Goal: Task Accomplishment & Management: Complete application form

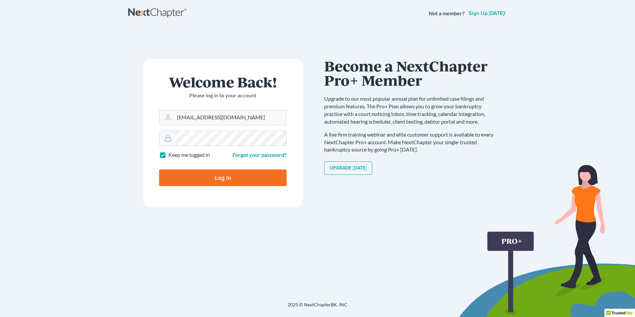
click at [210, 176] on input "Log In" at bounding box center [222, 177] width 127 height 17
type input "Thinking..."
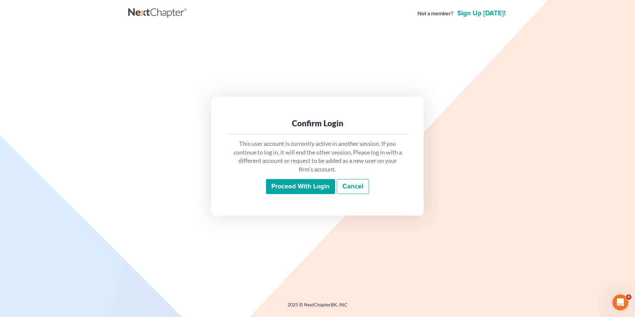
click at [283, 185] on input "Proceed with login" at bounding box center [300, 186] width 69 height 15
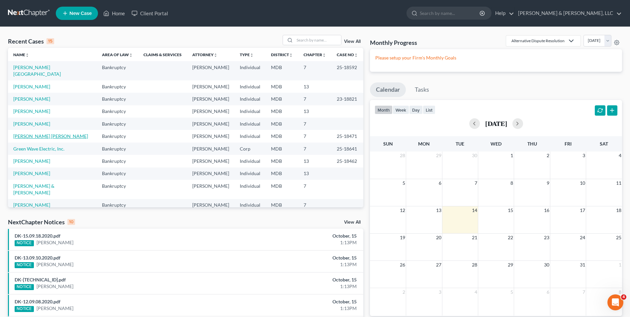
click at [19, 133] on link "[PERSON_NAME] [PERSON_NAME]" at bounding box center [50, 136] width 75 height 6
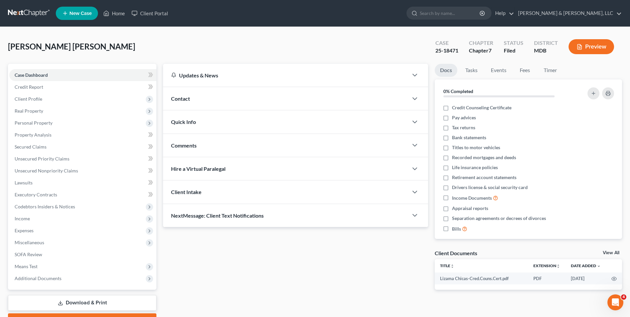
scroll to position [36, 0]
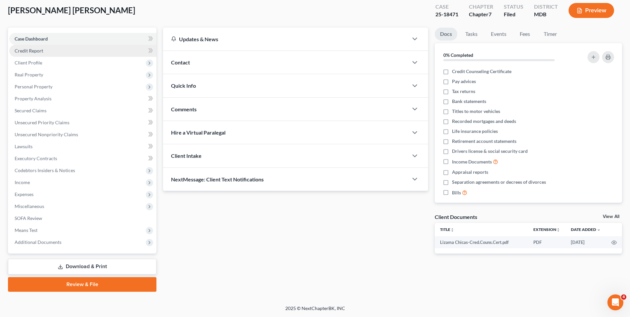
click at [65, 51] on link "Credit Report" at bounding box center [82, 51] width 147 height 12
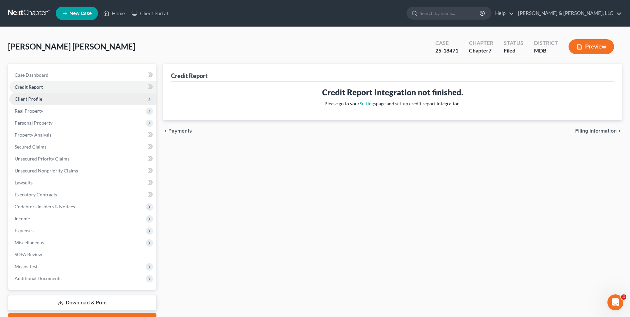
click at [90, 99] on span "Client Profile" at bounding box center [82, 99] width 147 height 12
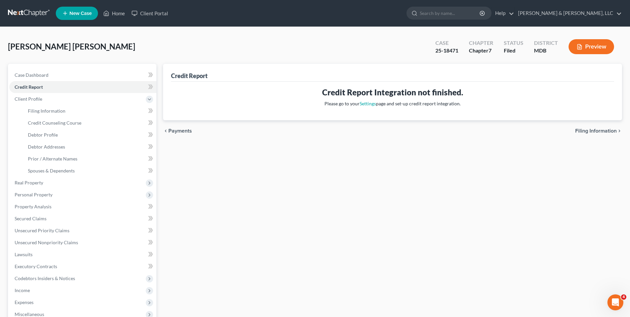
click at [589, 132] on span "Filing Information" at bounding box center [595, 130] width 41 height 5
select select "1"
select select "0"
select select "21"
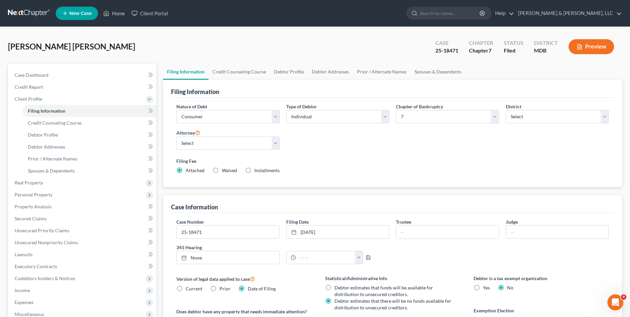
click at [382, 47] on div "[PERSON_NAME] [PERSON_NAME] Upgraded Case 25-18471 Chapter Chapter 7 Status Fil…" at bounding box center [315, 49] width 614 height 29
click at [85, 121] on link "Credit Counseling Course" at bounding box center [90, 123] width 134 height 12
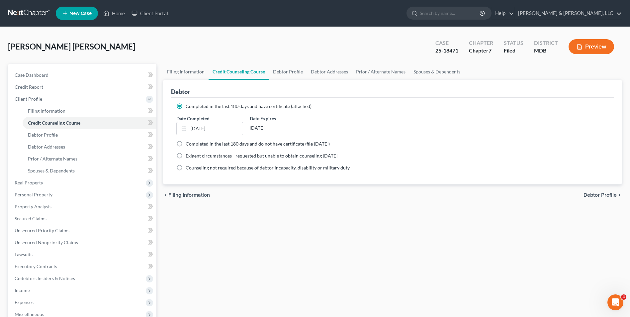
click at [606, 193] on span "Debtor Profile" at bounding box center [599, 194] width 33 height 5
select select "1"
select select "3"
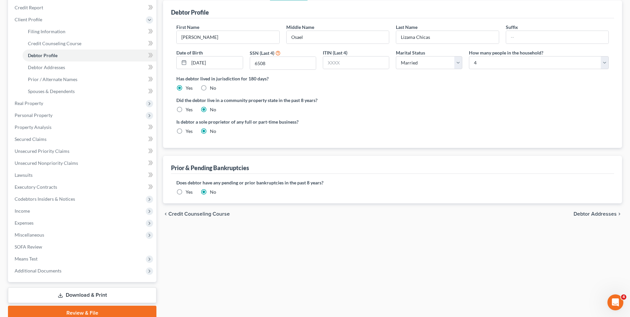
scroll to position [108, 0]
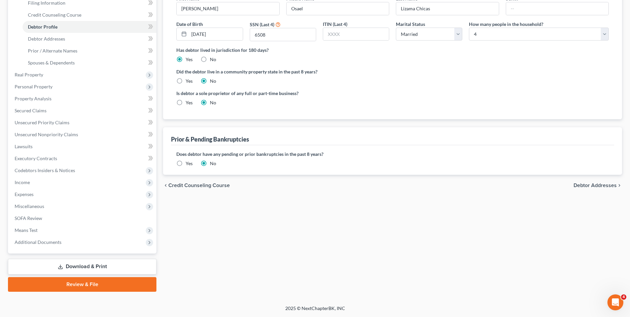
click at [577, 185] on span "Debtor Addresses" at bounding box center [594, 185] width 43 height 5
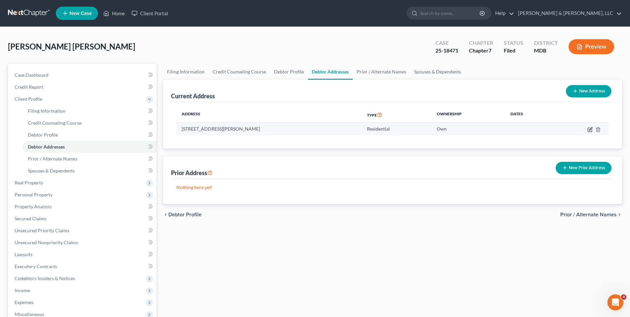
click at [589, 128] on icon "button" at bounding box center [589, 129] width 5 height 5
select select "21"
select select "0"
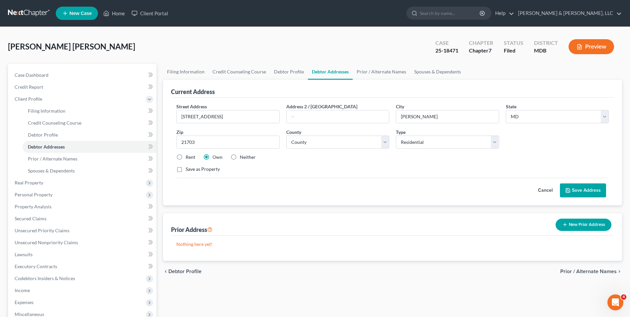
click at [583, 270] on span "Prior / Alternate Names" at bounding box center [588, 270] width 56 height 5
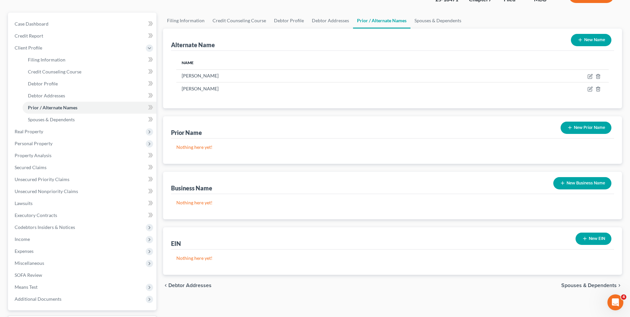
scroll to position [108, 0]
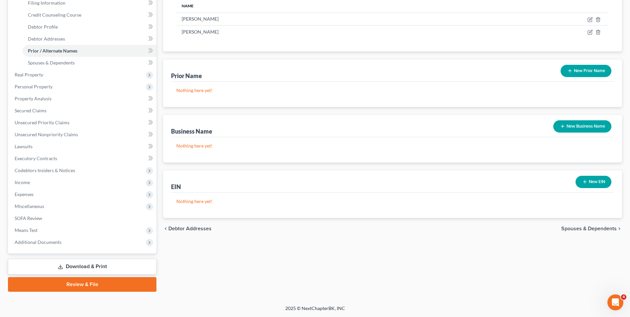
drag, startPoint x: 591, startPoint y: 228, endPoint x: 561, endPoint y: 220, distance: 30.8
click at [590, 228] on span "Spouses & Dependents" at bounding box center [588, 228] width 55 height 5
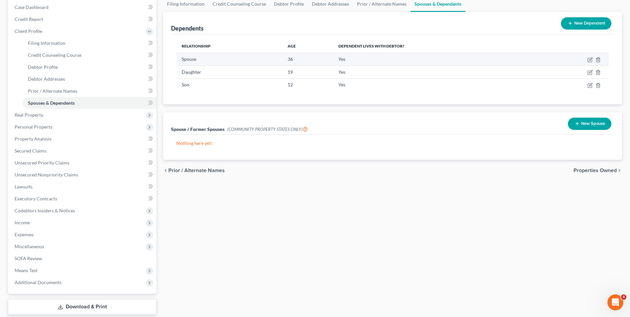
scroll to position [100, 0]
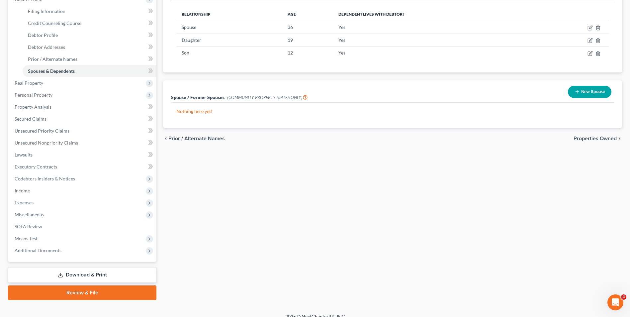
click at [579, 140] on span "Properties Owned" at bounding box center [594, 138] width 43 height 5
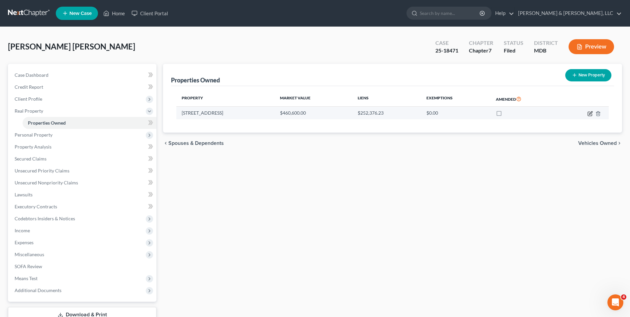
click at [587, 113] on icon "button" at bounding box center [589, 114] width 4 height 4
select select "21"
select select "10"
select select "3"
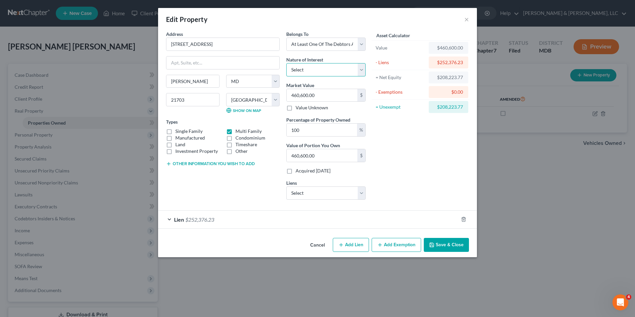
click at [358, 67] on select "Select Fee Simple Joint Tenant Life Estate Equitable Interest Future Interest T…" at bounding box center [325, 69] width 79 height 13
select select "5"
click at [286, 63] on select "Select Fee Simple Joint Tenant Life Estate Equitable Interest Future Interest T…" at bounding box center [325, 69] width 79 height 13
click at [358, 190] on select "Select M & T Bank - $0.00 Capital One Auto Finance - $0.00" at bounding box center [325, 192] width 79 height 13
click at [399, 166] on div "Asset Calculator Value $460,600.00 - Liens $252,376.23 = Net Equity $208,223.77…" at bounding box center [420, 118] width 103 height 174
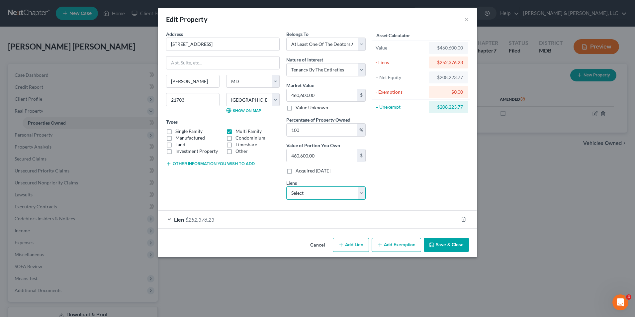
click at [359, 192] on select "Select M & T Bank - $0.00 Capital One Auto Finance - $0.00" at bounding box center [325, 192] width 79 height 13
drag, startPoint x: 417, startPoint y: 153, endPoint x: 357, endPoint y: 168, distance: 62.0
click at [414, 153] on div "Asset Calculator Value $460,600.00 - Liens $252,376.23 = Net Equity $208,223.77…" at bounding box center [420, 118] width 103 height 174
click at [168, 219] on div "Lien $252,376.23" at bounding box center [308, 219] width 300 height 18
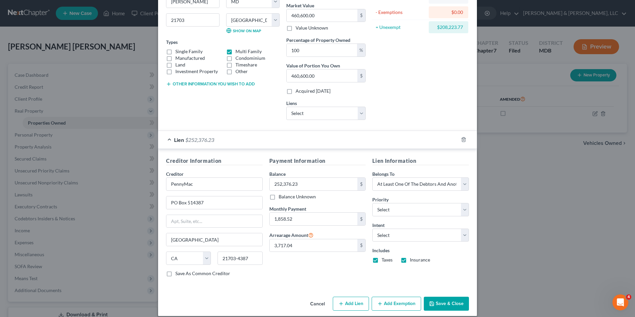
scroll to position [87, 0]
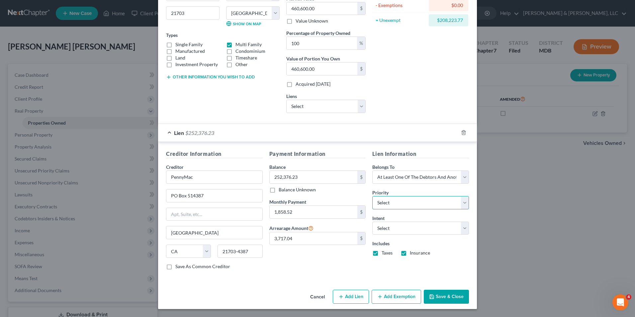
click at [458, 200] on select "Select 1st 2nd 3rd 4th 5th 6th 7th 8th 9th 10th 11th 12th 13th 14th 15th 16th 1…" at bounding box center [420, 202] width 97 height 13
select select "0"
click at [372, 196] on select "Select 1st 2nd 3rd 4th 5th 6th 7th 8th 9th 10th 11th 12th 13th 14th 15th 16th 1…" at bounding box center [420, 202] width 97 height 13
click at [436, 224] on select "Select Surrender Redeem Reaffirm Avoid Other" at bounding box center [420, 227] width 97 height 13
select select "4"
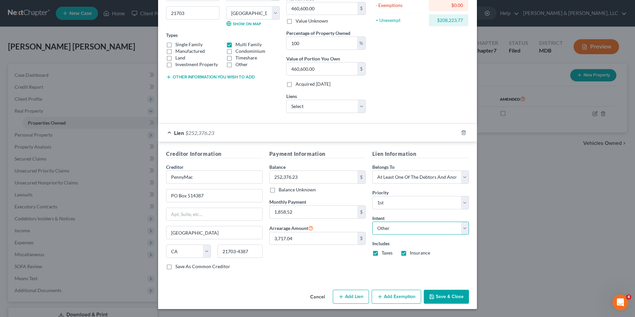
click at [372, 221] on select "Select Surrender Redeem Reaffirm Avoid Other" at bounding box center [420, 227] width 97 height 13
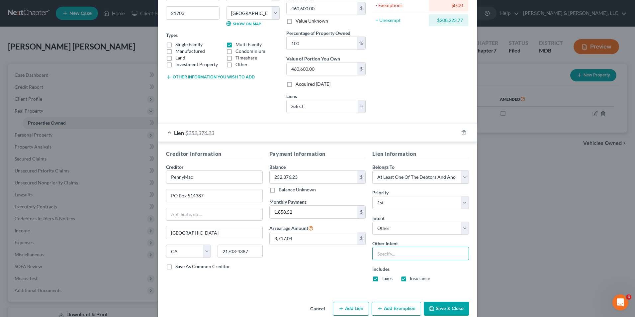
click at [398, 257] on input "text" at bounding box center [420, 253] width 97 height 13
type input "Retain and continue to pay"
click at [314, 268] on div "Payment Information Balance 252,376.23 $ Balance Unknown Balance Undetermined 2…" at bounding box center [317, 218] width 103 height 137
click at [308, 262] on div "Payment Information Balance 252,376.23 $ Balance Unknown Balance Undetermined 2…" at bounding box center [317, 218] width 103 height 137
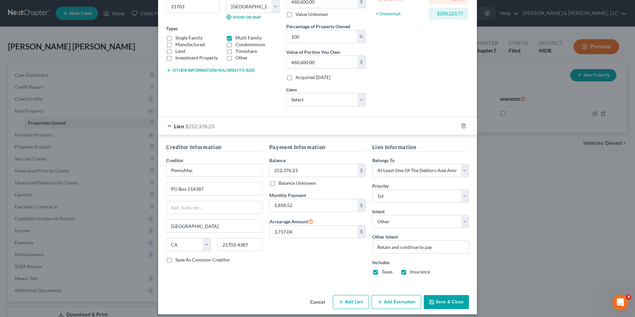
scroll to position [99, 0]
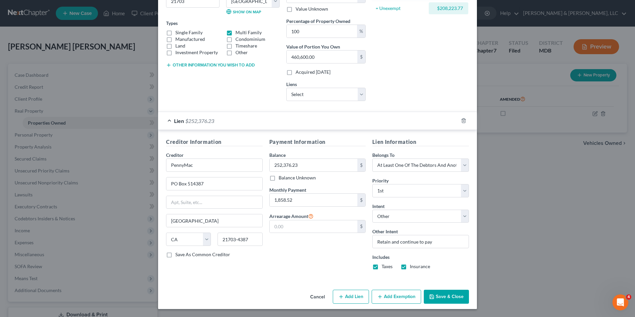
drag, startPoint x: 439, startPoint y: 291, endPoint x: 432, endPoint y: 286, distance: 7.8
click at [438, 290] on button "Save & Close" at bounding box center [445, 296] width 45 height 14
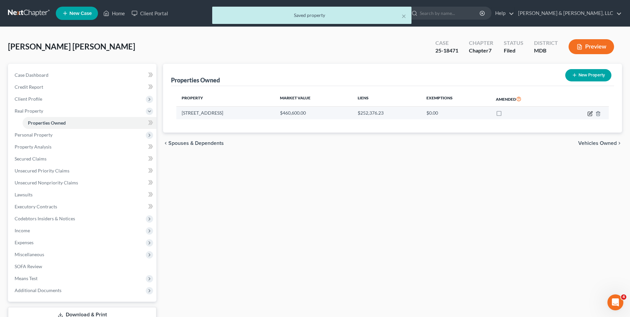
drag, startPoint x: 588, startPoint y: 113, endPoint x: 583, endPoint y: 111, distance: 5.6
click at [586, 112] on td at bounding box center [583, 113] width 50 height 13
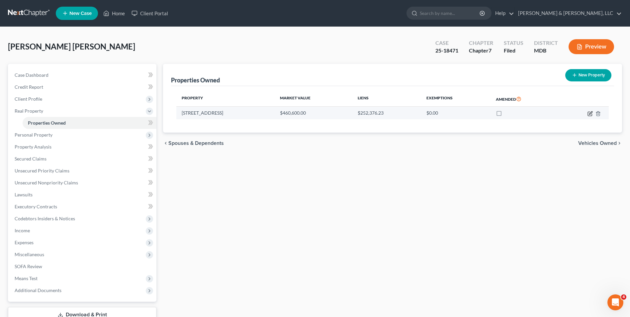
click at [589, 113] on icon "button" at bounding box center [590, 112] width 3 height 3
select select "21"
select select "10"
select select "3"
select select "5"
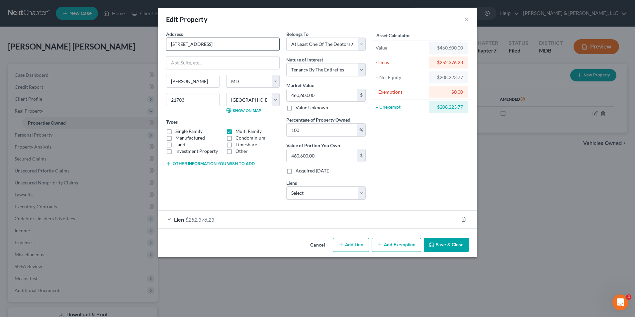
click at [213, 45] on input "[STREET_ADDRESS]" at bounding box center [222, 44] width 113 height 13
type input "[STREET_ADDRESS]"
click at [451, 249] on button "Save & Close" at bounding box center [445, 245] width 45 height 14
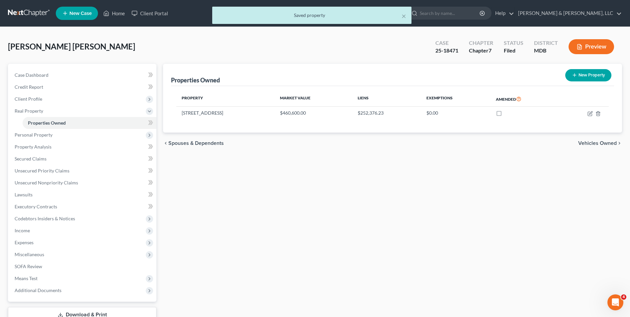
click at [591, 145] on span "Vehicles Owned" at bounding box center [597, 142] width 38 height 5
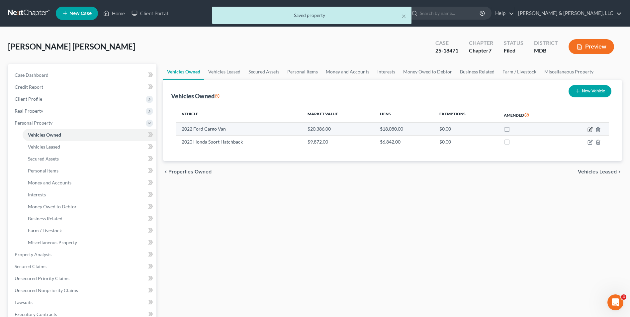
click at [591, 130] on icon "button" at bounding box center [589, 129] width 5 height 5
select select "0"
select select "4"
select select "2"
select select "0"
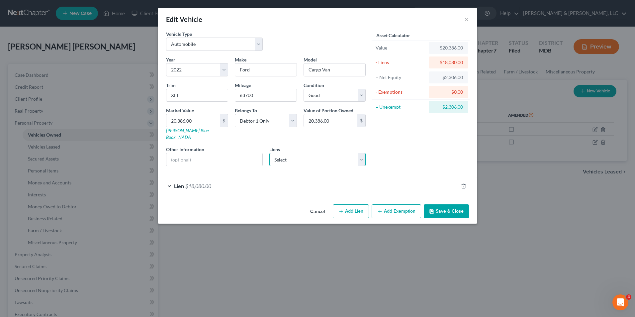
click at [363, 156] on select "Select M & T Bank - $0.00 Capital One Auto Finance - $0.00" at bounding box center [317, 159] width 97 height 13
drag, startPoint x: 399, startPoint y: 144, endPoint x: 424, endPoint y: 116, distance: 37.8
click at [399, 144] on div "Asset Calculator Value $20,386.00 - Liens $18,080.00 = Net Equity $2,306.00 - E…" at bounding box center [420, 101] width 103 height 141
click at [165, 178] on div "Lien $18,080.00" at bounding box center [308, 186] width 300 height 18
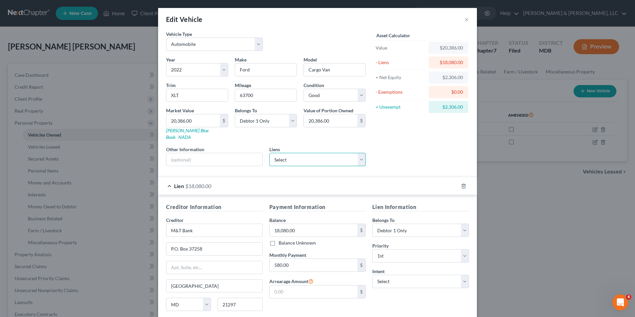
click at [361, 154] on select "Select M & T Bank - $0.00 Capital One Auto Finance - $0.00" at bounding box center [317, 159] width 97 height 13
select select "0"
click at [269, 153] on select "Select M & T Bank - $0.00 Capital One Auto Finance - $0.00" at bounding box center [317, 159] width 97 height 13
select select
select select "21"
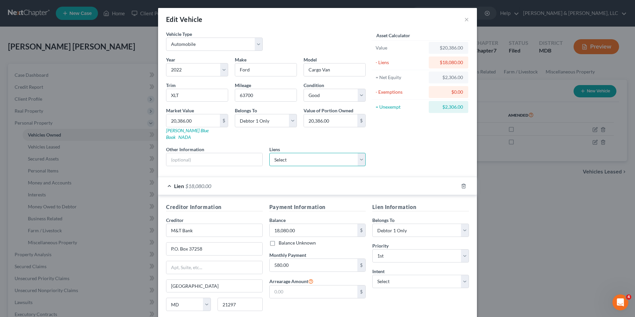
select select "0"
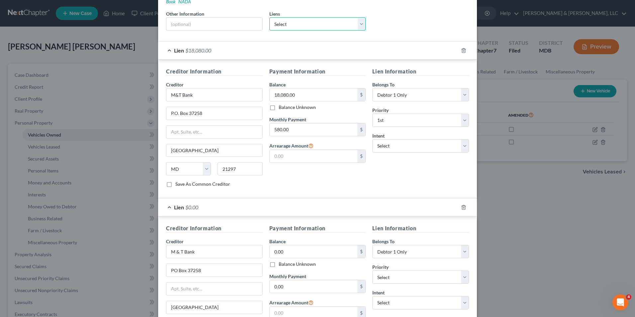
scroll to position [199, 0]
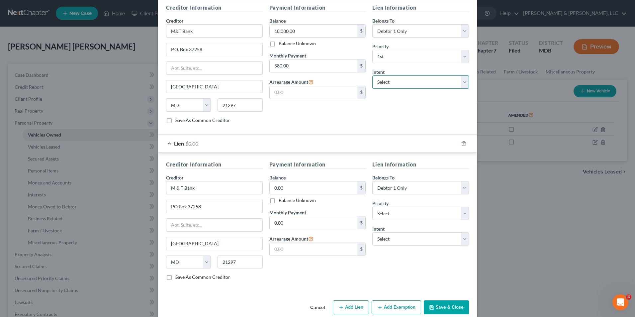
click at [460, 75] on select "Select Surrender Redeem Reaffirm Avoid Other" at bounding box center [420, 81] width 97 height 13
select select "2"
click at [372, 75] on select "Select Surrender Redeem Reaffirm Avoid Other" at bounding box center [420, 81] width 97 height 13
drag, startPoint x: 437, startPoint y: 297, endPoint x: 427, endPoint y: 289, distance: 12.7
click at [437, 300] on button "Save & Close" at bounding box center [445, 307] width 45 height 14
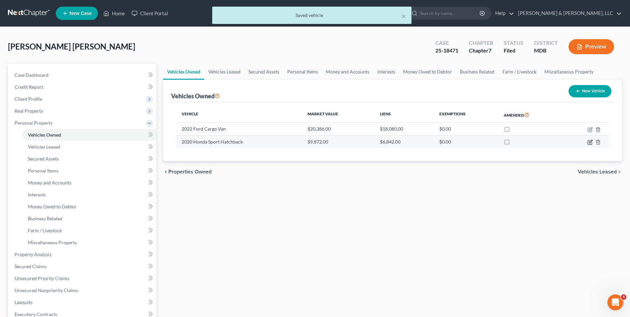
click at [589, 143] on icon "button" at bounding box center [590, 141] width 3 height 3
select select "0"
select select "6"
select select "2"
select select "0"
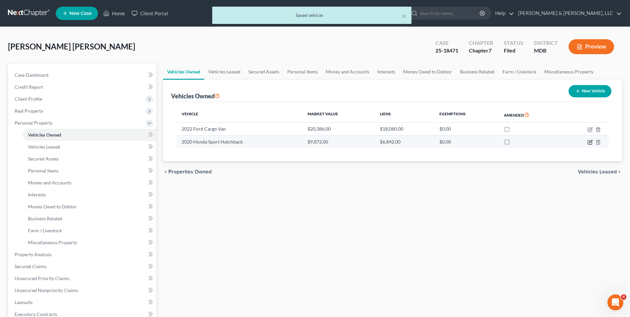
select select "4"
select select "0"
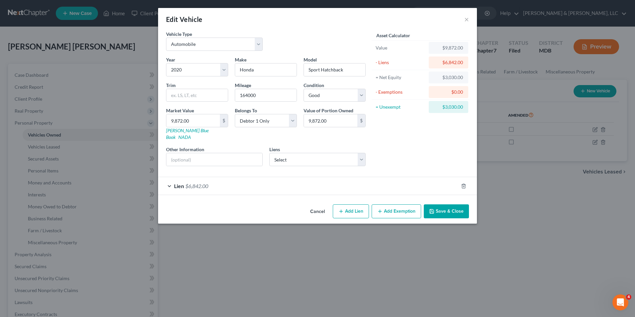
click at [168, 178] on div "Lien $6,842.00" at bounding box center [308, 186] width 300 height 18
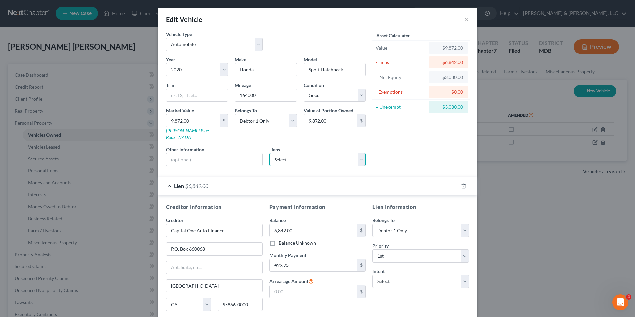
click at [359, 154] on select "Select Capital One Auto Finance - $0.00" at bounding box center [317, 159] width 97 height 13
select select "4"
select select "0"
click at [432, 135] on div "Asset Calculator Value $9,872.00 - Liens $6,842.00 = Net Equity $3,030.00 - Exe…" at bounding box center [420, 101] width 103 height 141
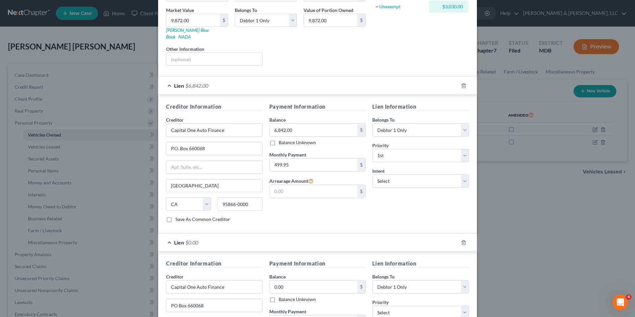
scroll to position [133, 0]
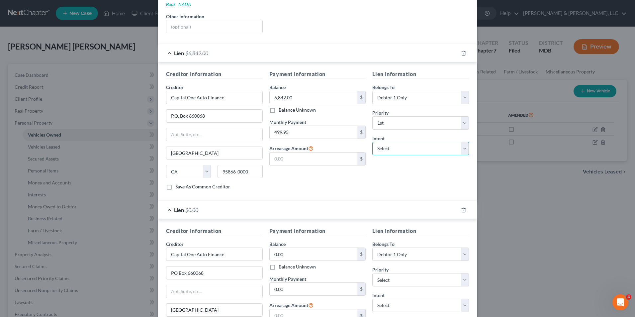
click at [464, 142] on select "Select Surrender Redeem Reaffirm Avoid Other" at bounding box center [420, 148] width 97 height 13
select select "2"
click at [372, 142] on select "Select Surrender Redeem Reaffirm Avoid Other" at bounding box center [420, 148] width 97 height 13
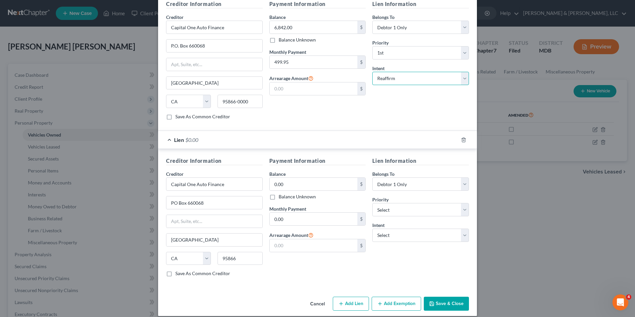
scroll to position [203, 0]
click at [462, 137] on icon "button" at bounding box center [463, 139] width 5 height 5
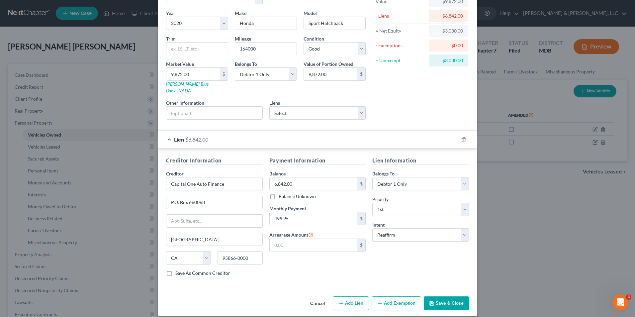
drag, startPoint x: 434, startPoint y: 293, endPoint x: 374, endPoint y: 210, distance: 102.0
click at [433, 296] on button "Save & Close" at bounding box center [445, 303] width 45 height 14
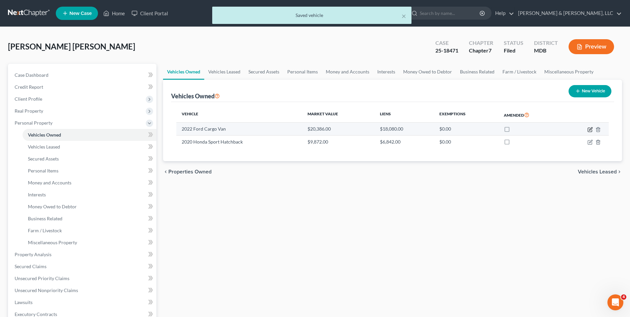
click at [591, 129] on icon "button" at bounding box center [590, 128] width 3 height 3
select select "0"
select select "4"
select select "2"
select select "0"
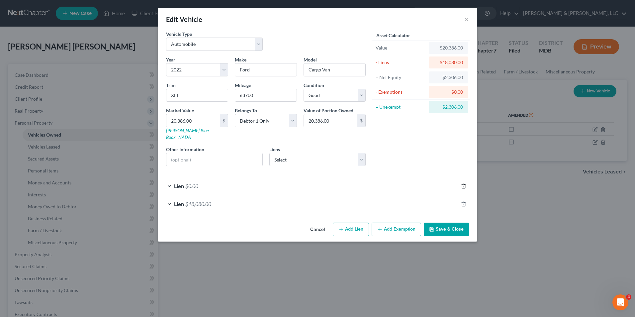
click at [462, 183] on icon "button" at bounding box center [463, 185] width 5 height 5
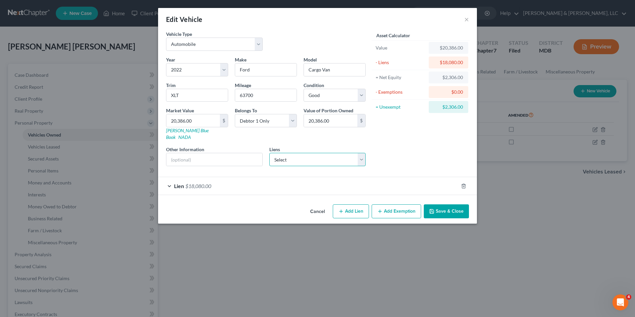
click at [361, 153] on select "Select Capital One Auto Finance - $0.00" at bounding box center [317, 159] width 97 height 13
click at [269, 153] on select "Select Capital One Auto Finance - $0.00" at bounding box center [317, 159] width 97 height 13
click at [362, 153] on select "Select Capital One Auto Finance - $0.00" at bounding box center [317, 159] width 97 height 13
select select "4"
select select "0"
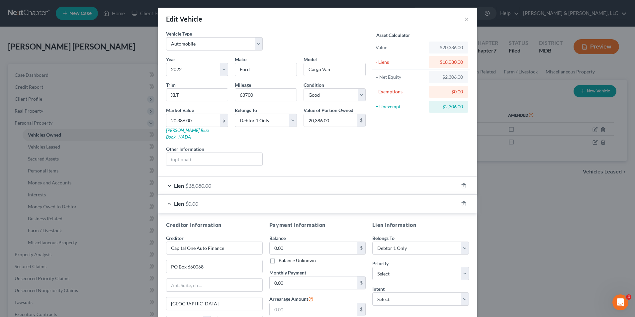
scroll to position [0, 0]
click at [166, 180] on div "Lien $18,080.00" at bounding box center [308, 186] width 300 height 18
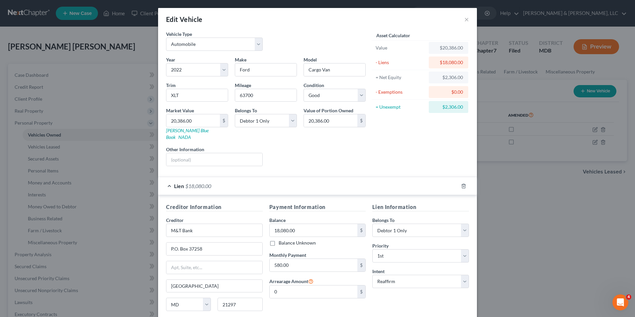
click at [313, 149] on div "Liens Select" at bounding box center [317, 156] width 103 height 20
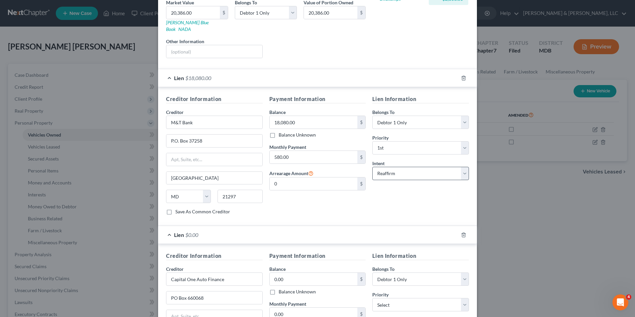
scroll to position [137, 0]
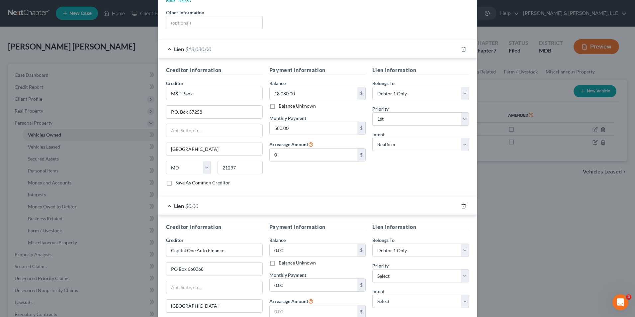
click at [462, 203] on icon "button" at bounding box center [463, 205] width 3 height 4
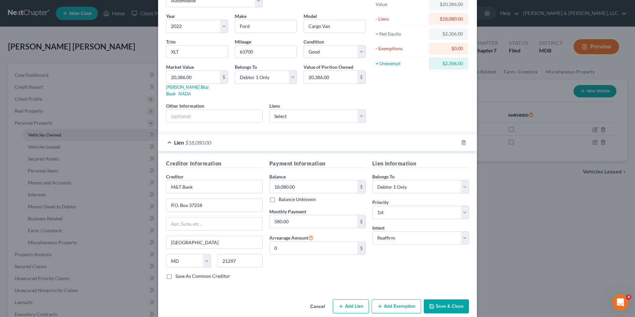
scroll to position [46, 0]
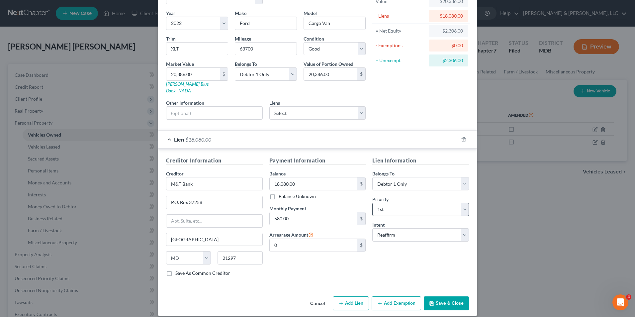
drag, startPoint x: 442, startPoint y: 295, endPoint x: 387, endPoint y: 202, distance: 108.3
click at [441, 296] on button "Save & Close" at bounding box center [445, 303] width 45 height 14
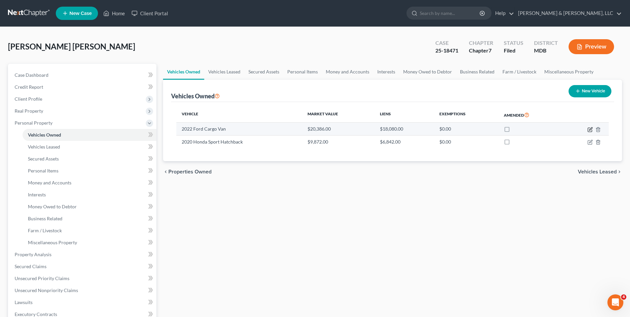
click at [590, 128] on icon "button" at bounding box center [590, 128] width 3 height 3
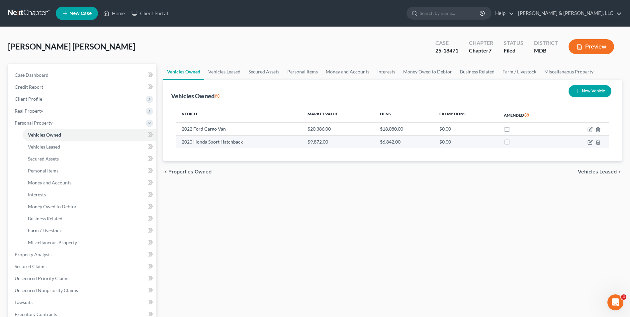
select select "0"
select select "4"
select select "2"
select select "0"
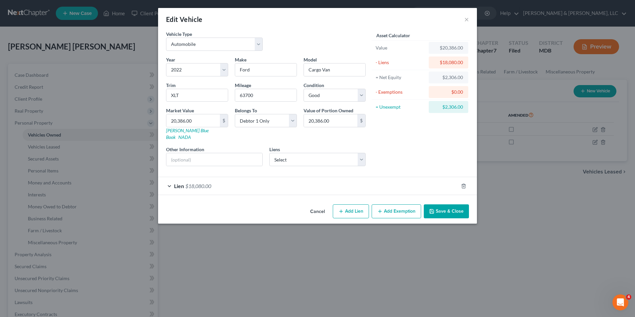
drag, startPoint x: 443, startPoint y: 209, endPoint x: 519, endPoint y: 181, distance: 81.3
click at [445, 204] on button "Save & Close" at bounding box center [445, 211] width 45 height 14
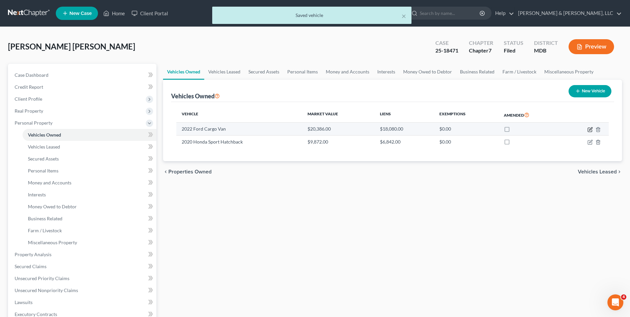
drag, startPoint x: 589, startPoint y: 130, endPoint x: 573, endPoint y: 122, distance: 17.1
click at [588, 129] on icon "button" at bounding box center [589, 129] width 5 height 5
select select "0"
select select "4"
select select "2"
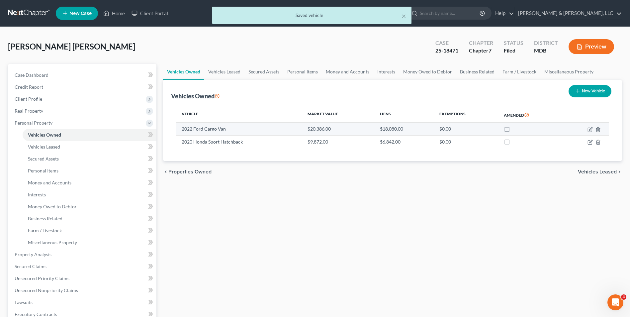
select select "0"
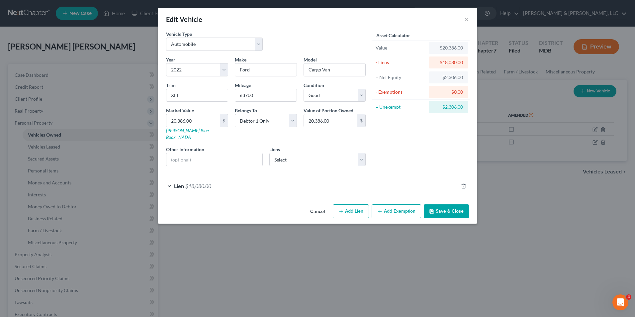
click at [387, 204] on button "Add Exemption" at bounding box center [395, 211] width 49 height 14
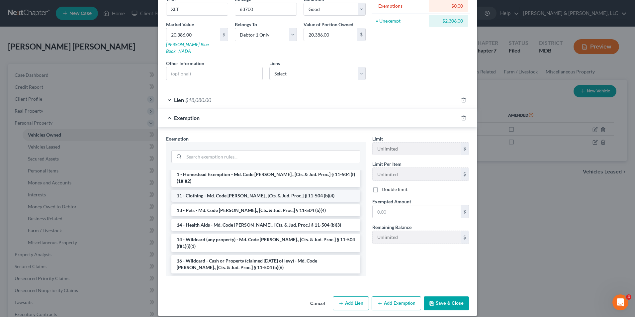
scroll to position [66, 0]
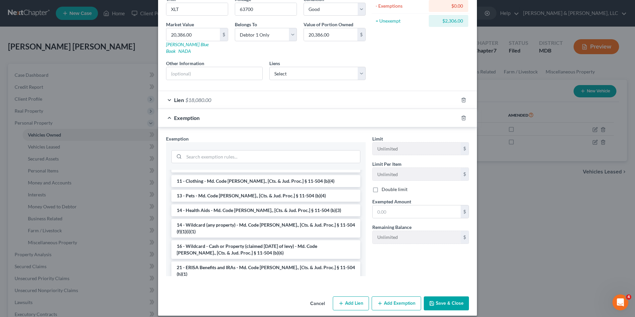
drag, startPoint x: 291, startPoint y: 212, endPoint x: 296, endPoint y: 209, distance: 5.8
click at [291, 219] on li "14 - Wildcard (any property) - Md. Code [PERSON_NAME]., [Cts. & Jud. Proc.] § 1…" at bounding box center [265, 228] width 189 height 19
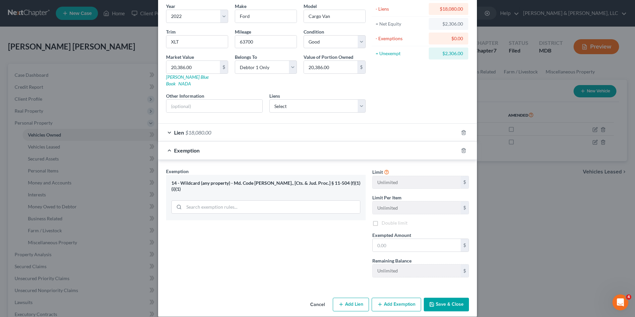
scroll to position [54, 0]
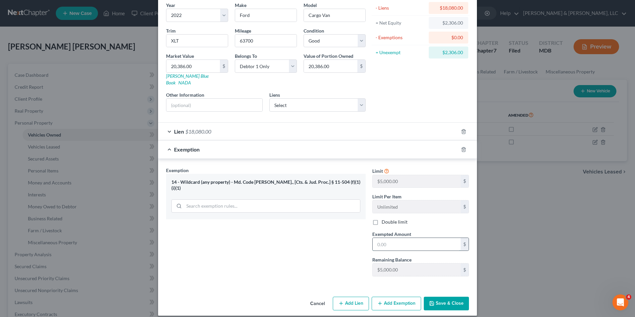
click at [376, 238] on input "text" at bounding box center [416, 244] width 88 height 13
type input "2,306.09"
click at [433, 296] on button "Save & Close" at bounding box center [445, 303] width 45 height 14
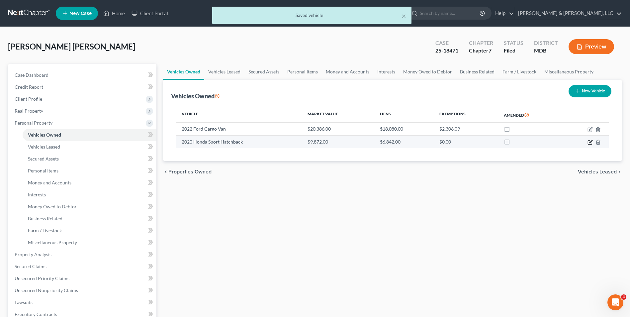
click at [590, 143] on icon "button" at bounding box center [589, 141] width 5 height 5
select select "0"
select select "6"
select select "2"
select select "0"
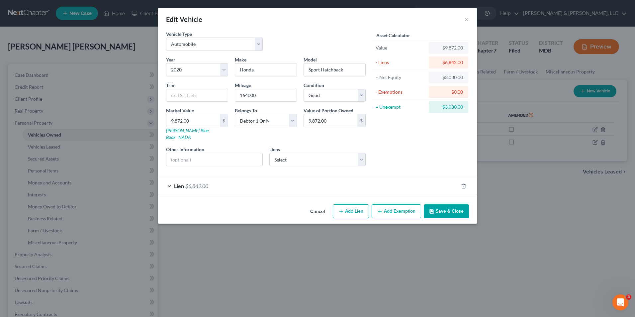
click at [392, 205] on button "Add Exemption" at bounding box center [395, 211] width 49 height 14
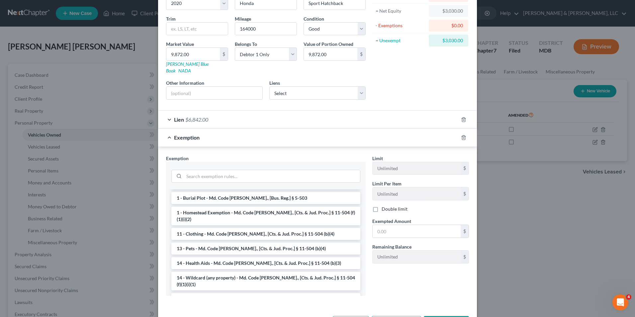
scroll to position [66, 0]
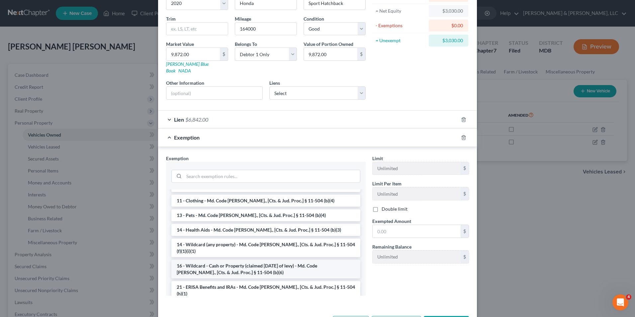
click at [268, 260] on li "16 - Wildcard - Cash or Property (claimed [DATE] of levy) - Md. Code [PERSON_NA…" at bounding box center [265, 269] width 189 height 19
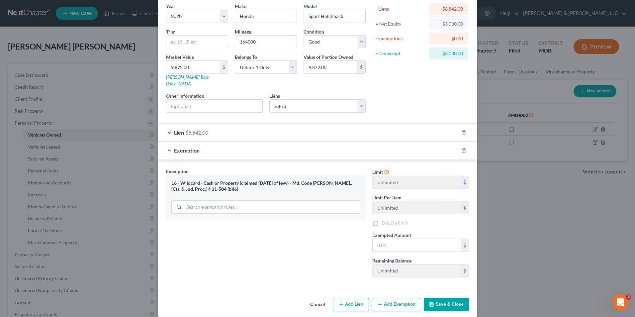
scroll to position [54, 0]
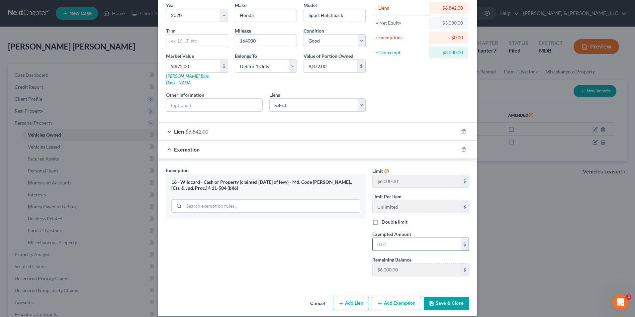
click at [372, 240] on input "text" at bounding box center [416, 244] width 88 height 13
type input "3,030.00"
click at [429, 300] on icon "button" at bounding box center [431, 302] width 5 height 5
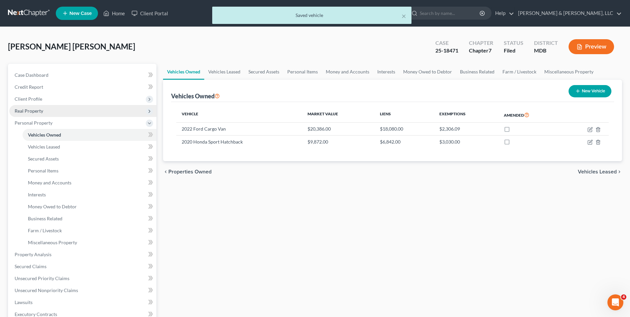
click at [48, 112] on span "Real Property" at bounding box center [82, 111] width 147 height 12
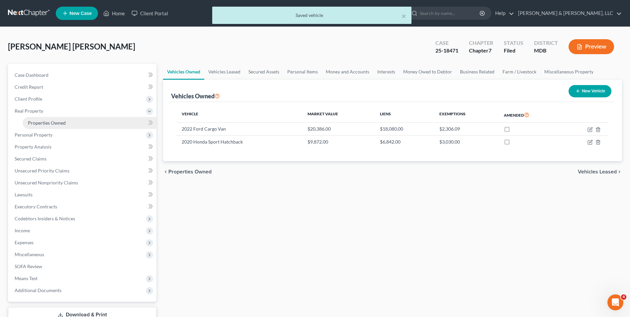
click at [46, 122] on span "Properties Owned" at bounding box center [47, 123] width 38 height 6
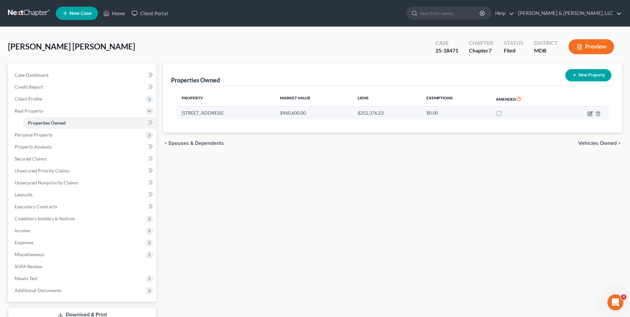
click at [590, 113] on icon "button" at bounding box center [590, 112] width 3 height 3
select select "21"
select select "10"
select select "3"
select select "5"
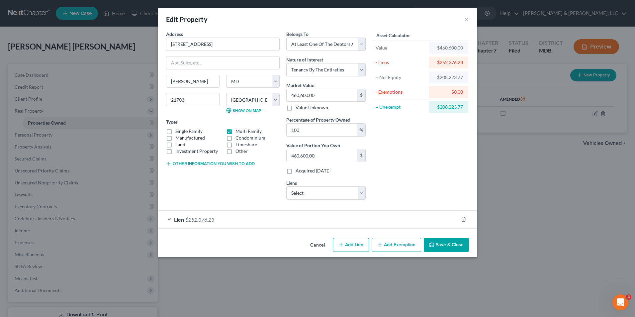
click at [388, 244] on button "Add Exemption" at bounding box center [395, 245] width 49 height 14
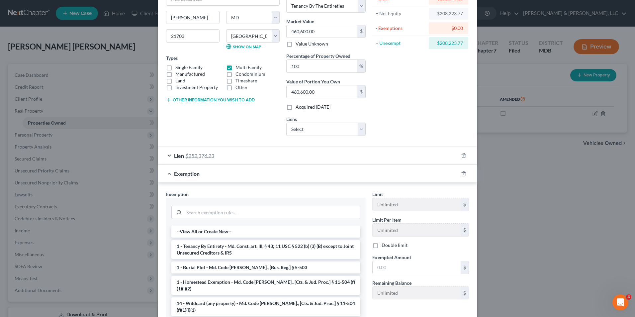
scroll to position [126, 0]
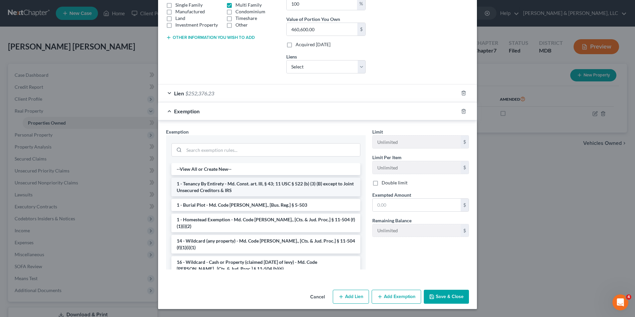
click at [286, 184] on li "1 - Tenancy By Entirety - Md. Const. art. III, § 43; 11 USC § 522 (b) (3) (B) e…" at bounding box center [265, 187] width 189 height 19
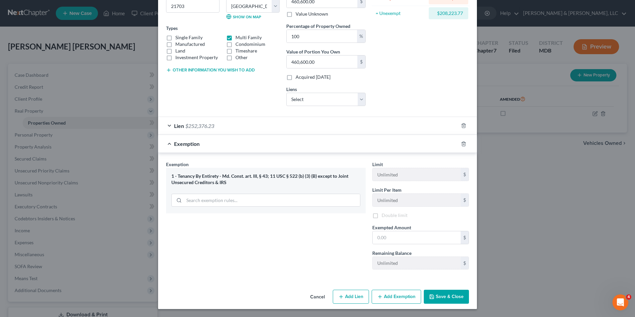
scroll to position [95, 0]
click at [374, 241] on input "text" at bounding box center [416, 237] width 88 height 13
type input "208,223.77"
click at [452, 296] on button "Save & Close" at bounding box center [445, 296] width 45 height 14
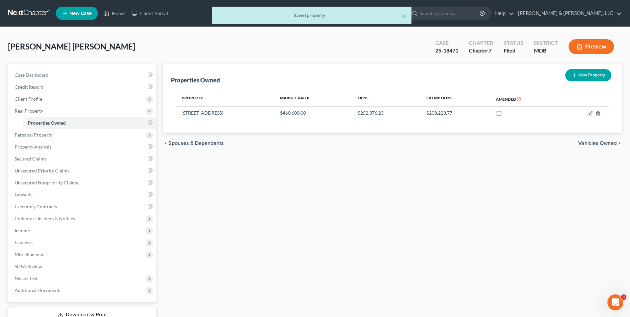
click at [586, 142] on span "Vehicles Owned" at bounding box center [597, 142] width 38 height 5
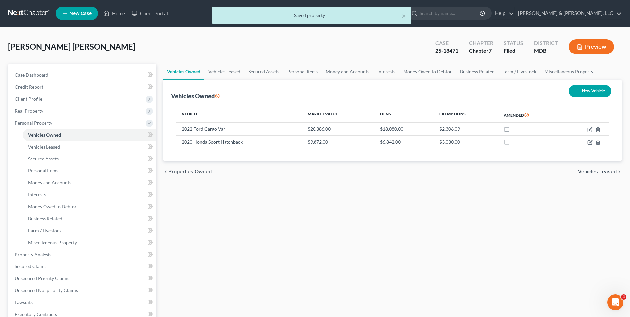
click at [593, 169] on span "Vehicles Leased" at bounding box center [596, 171] width 39 height 5
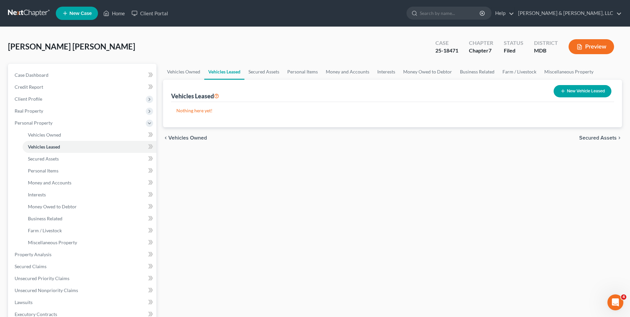
click at [592, 136] on span "Secured Assets" at bounding box center [598, 137] width 38 height 5
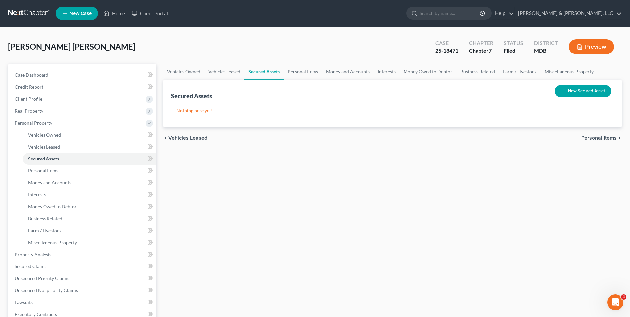
click at [590, 136] on span "Personal Items" at bounding box center [599, 137] width 36 height 5
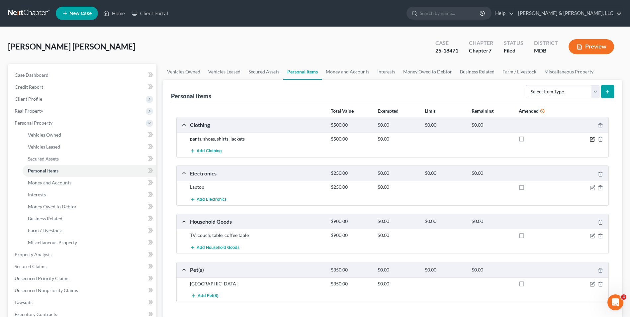
click at [594, 138] on icon "button" at bounding box center [592, 138] width 3 height 3
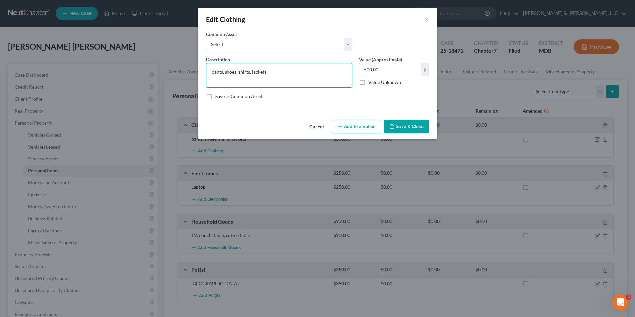
click at [210, 74] on textarea "pants, shoes, shirts, jackets" at bounding box center [279, 75] width 146 height 25
click at [288, 71] on textarea "men's pants, shoes, shirts, jackets" at bounding box center [279, 75] width 146 height 25
type textarea "men's pants, shoes, shirts, jackets, misc."
click at [364, 71] on input "500.00" at bounding box center [389, 69] width 61 height 13
type input "200.00"
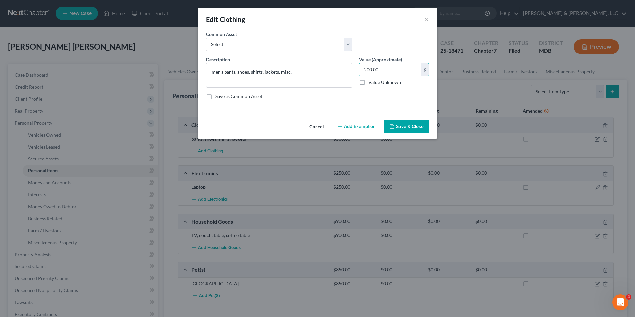
click at [351, 118] on div "Cancel Add Exemption Save & Close" at bounding box center [317, 128] width 239 height 22
click at [353, 122] on button "Add Exemption" at bounding box center [356, 126] width 49 height 14
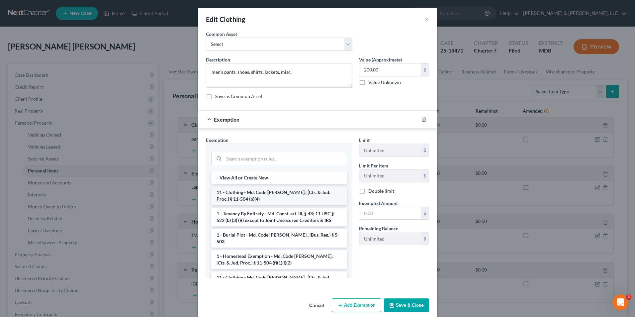
click at [266, 186] on li "11 - Clothing - Md. Code [PERSON_NAME]., [Cts. & Jud. Proc.] § 11-504 (b)(4)" at bounding box center [279, 195] width 136 height 19
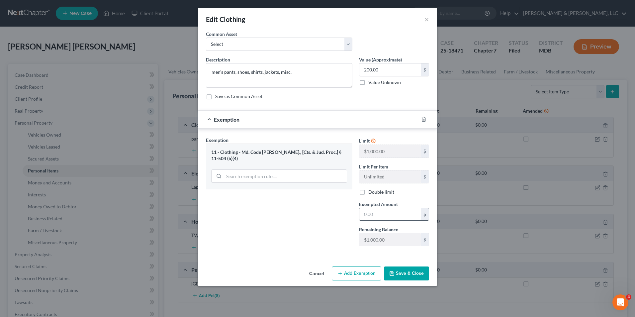
click at [362, 216] on input "text" at bounding box center [389, 214] width 61 height 13
type input "200.00"
click at [406, 276] on button "Save & Close" at bounding box center [406, 273] width 45 height 14
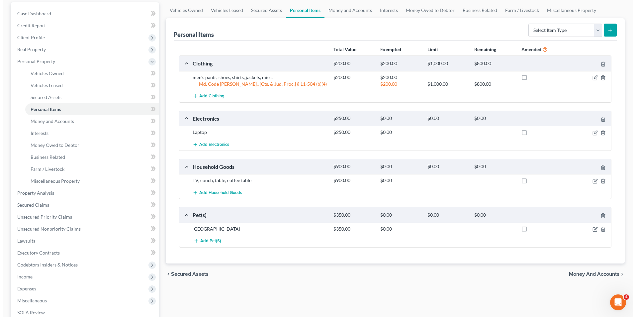
scroll to position [66, 0]
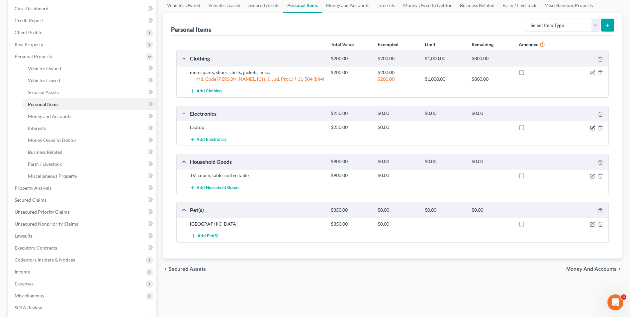
click at [592, 124] on div at bounding box center [585, 127] width 47 height 7
click at [590, 128] on icon "button" at bounding box center [591, 127] width 5 height 5
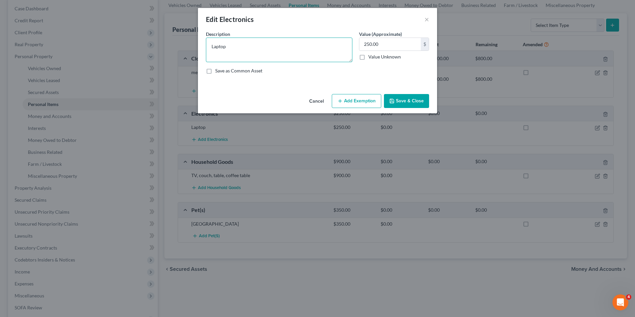
click at [258, 42] on textarea "Laptop" at bounding box center [279, 50] width 146 height 25
type textarea "Laptop, cellphone"
type input "100.00"
click at [340, 96] on button "Add Exemption" at bounding box center [356, 101] width 49 height 14
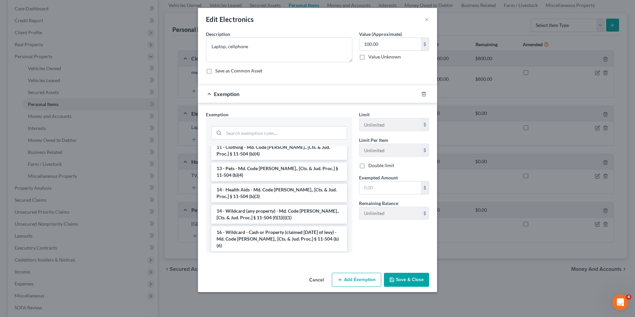
scroll to position [100, 0]
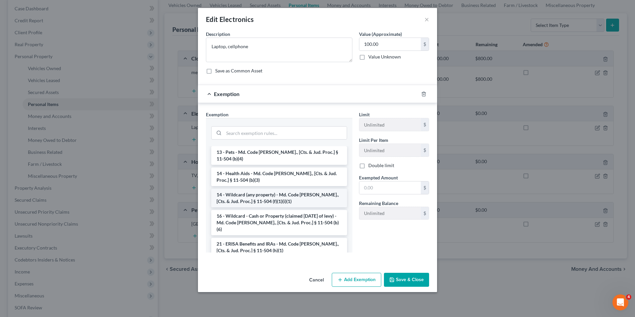
click at [297, 188] on li "14 - Wildcard (any property) - Md. Code [PERSON_NAME]., [Cts. & Jud. Proc.] § 1…" at bounding box center [279, 197] width 136 height 19
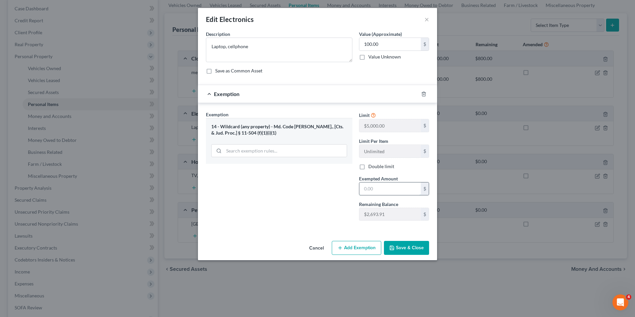
click at [363, 189] on input "text" at bounding box center [389, 188] width 61 height 13
type input "100.00"
click at [394, 244] on button "Save & Close" at bounding box center [406, 248] width 45 height 14
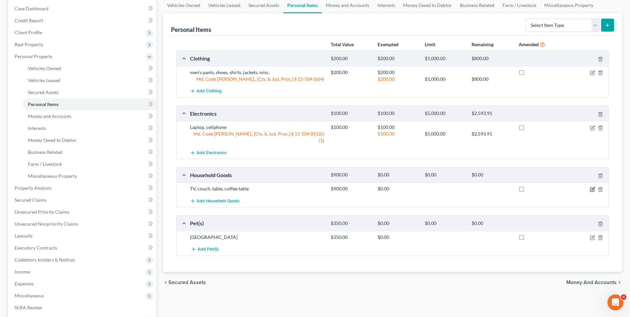
click at [589, 187] on icon "button" at bounding box center [591, 189] width 5 height 5
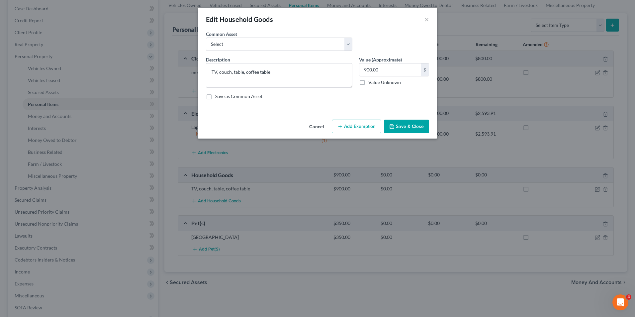
click at [355, 123] on button "Add Exemption" at bounding box center [356, 126] width 49 height 14
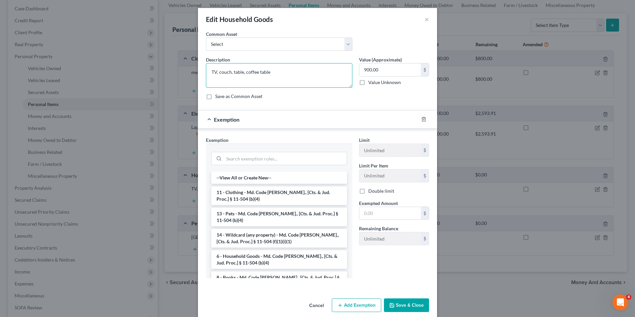
click at [280, 72] on textarea "TV, couch, table, coffee table" at bounding box center [279, 75] width 146 height 25
type textarea "TV, couch, table, coffee table, bedroom furniture, misc. kitchen items, linens,…"
click at [361, 68] on input "900.00" at bounding box center [389, 69] width 61 height 13
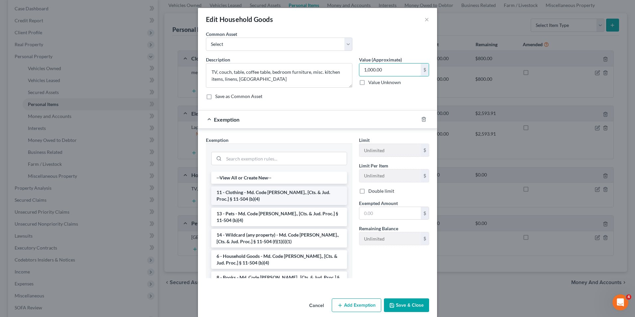
scroll to position [33, 0]
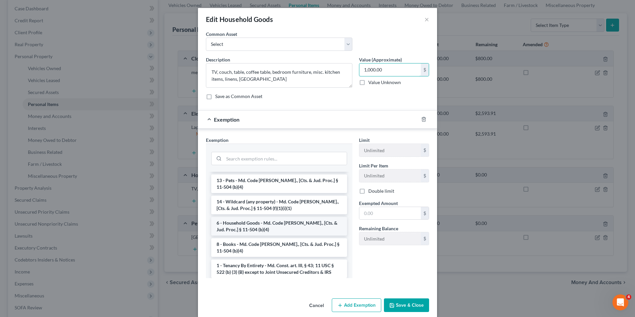
type input "1,000.00"
click at [275, 223] on li "6 - Household Goods - Md. Code [PERSON_NAME]., [Cts. & Jud. Proc.] § 11-504 (b)…" at bounding box center [279, 226] width 136 height 19
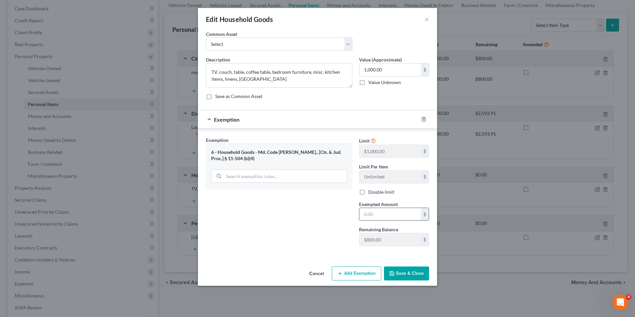
click at [362, 216] on input "text" at bounding box center [389, 214] width 61 height 13
type input "800.00"
click at [350, 279] on button "Add Exemption" at bounding box center [356, 273] width 49 height 14
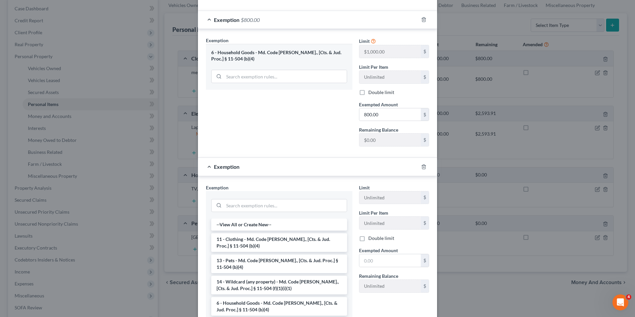
scroll to position [155, 0]
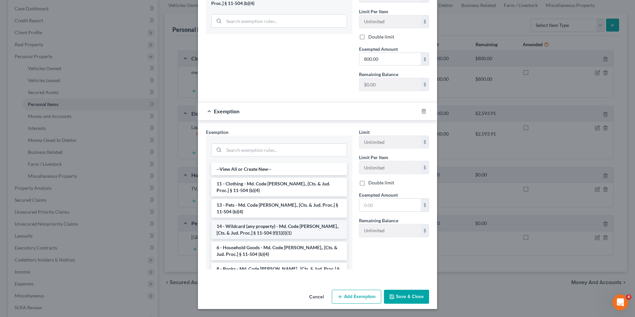
click at [284, 225] on li "14 - Wildcard (any property) - Md. Code [PERSON_NAME]., [Cts. & Jud. Proc.] § 1…" at bounding box center [279, 229] width 136 height 19
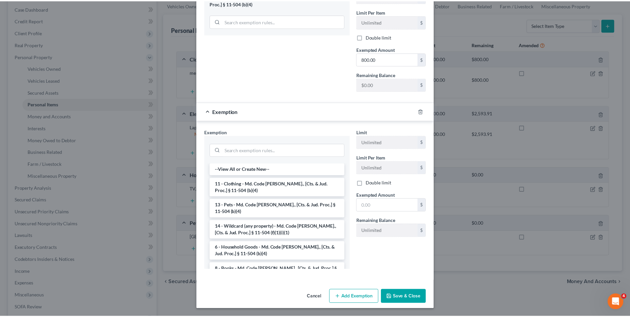
scroll to position [123, 0]
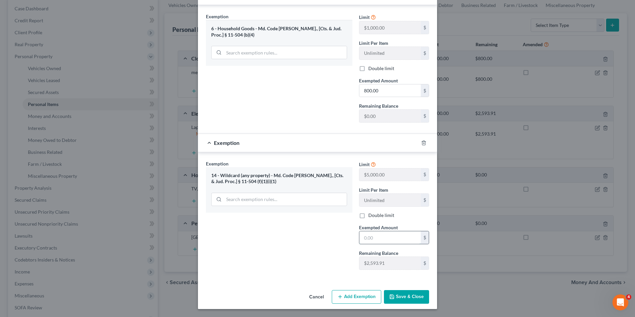
click at [362, 237] on input "text" at bounding box center [389, 237] width 61 height 13
type input "200.00"
click at [397, 290] on button "Save & Close" at bounding box center [406, 297] width 45 height 14
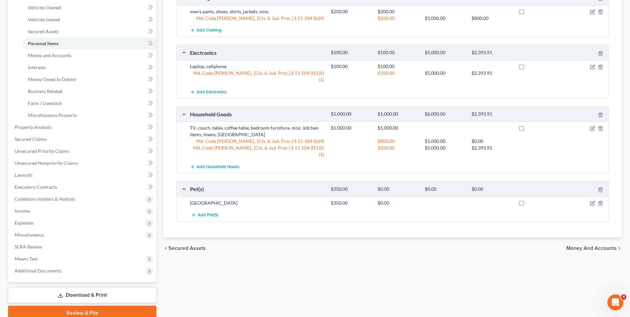
scroll to position [133, 0]
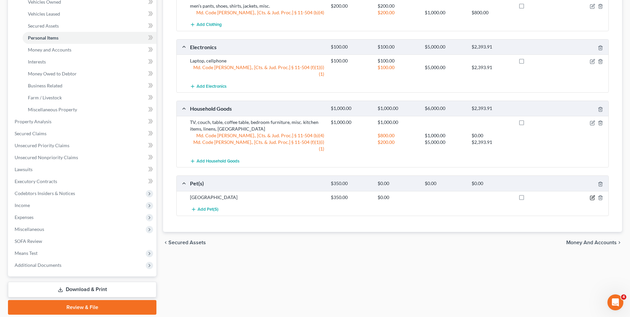
click at [591, 195] on icon "button" at bounding box center [591, 197] width 5 height 5
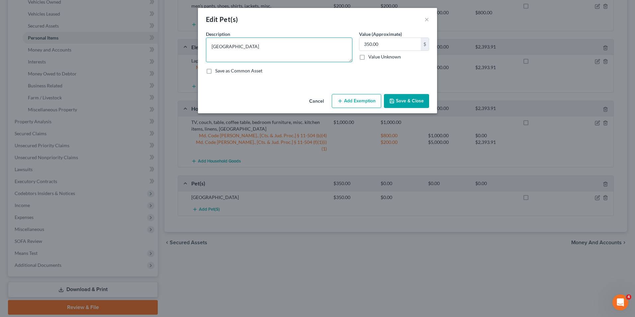
click at [209, 47] on textarea "[GEOGRAPHIC_DATA]" at bounding box center [279, 50] width 146 height 25
type textarea "Dog (no economic value)"
type input "0.00"
drag, startPoint x: 392, startPoint y: 98, endPoint x: 424, endPoint y: 99, distance: 31.5
click at [397, 100] on button "Save & Close" at bounding box center [406, 101] width 45 height 14
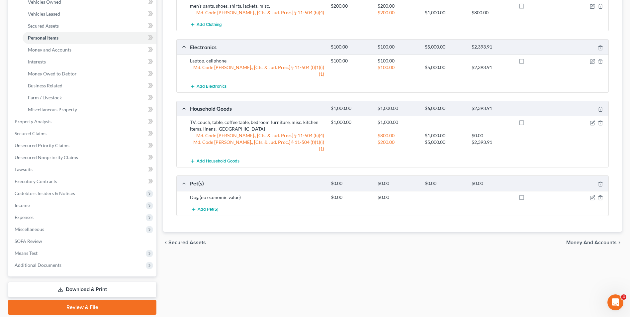
click at [587, 240] on span "Money and Accounts" at bounding box center [591, 242] width 50 height 5
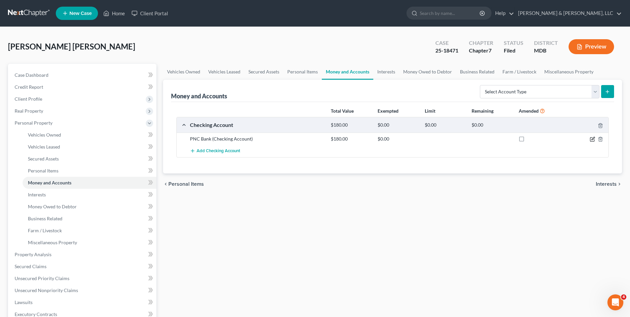
click at [591, 140] on icon "button" at bounding box center [592, 138] width 3 height 3
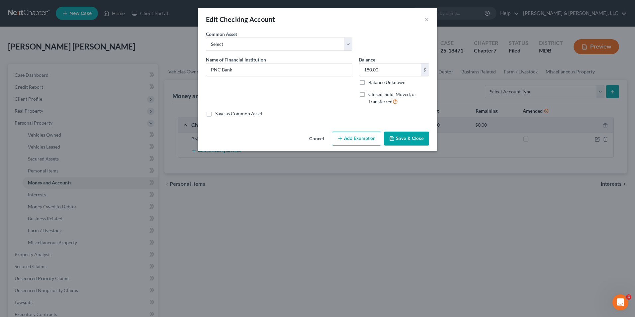
click at [338, 140] on icon "button" at bounding box center [339, 138] width 5 height 5
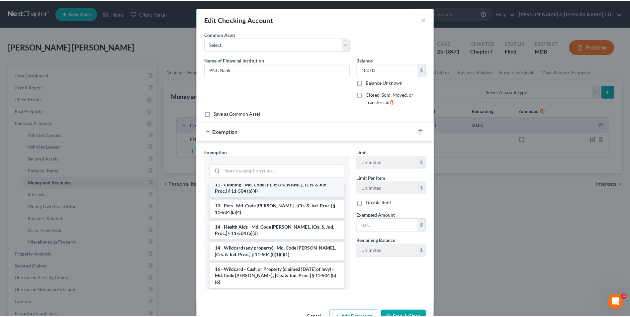
scroll to position [100, 0]
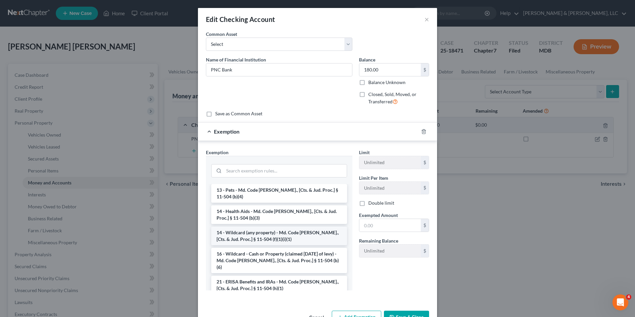
click at [245, 226] on li "14 - Wildcard (any property) - Md. Code [PERSON_NAME]., [Cts. & Jud. Proc.] § 1…" at bounding box center [279, 235] width 136 height 19
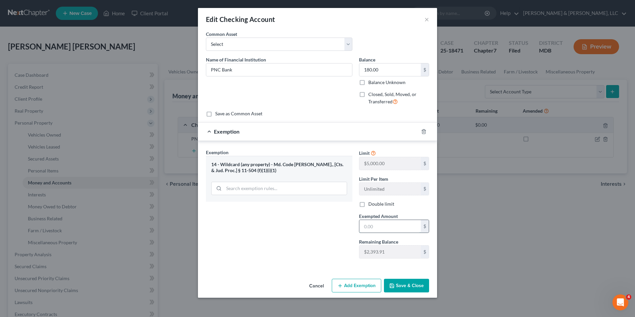
click at [364, 229] on input "text" at bounding box center [389, 226] width 61 height 13
type input "180.00"
click at [410, 281] on button "Save & Close" at bounding box center [406, 285] width 45 height 14
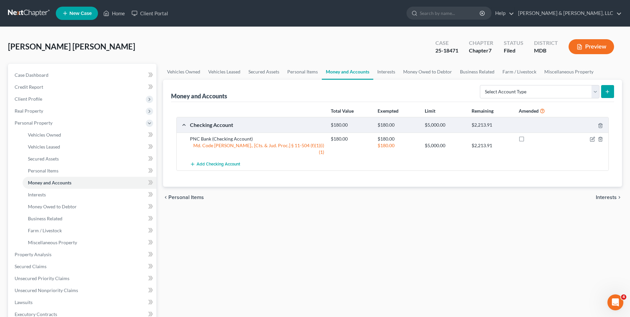
drag, startPoint x: 603, startPoint y: 190, endPoint x: 599, endPoint y: 189, distance: 4.2
click at [600, 194] on span "Interests" at bounding box center [605, 196] width 21 height 5
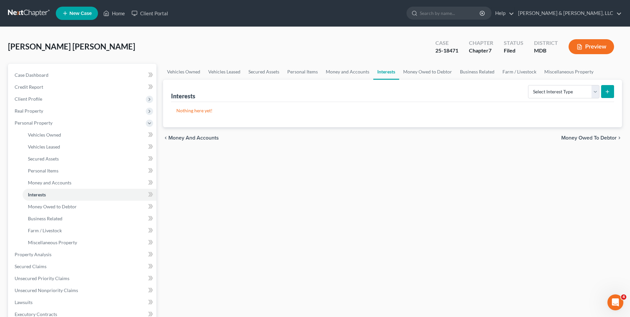
click at [565, 136] on span "Money Owed to Debtor" at bounding box center [588, 137] width 55 height 5
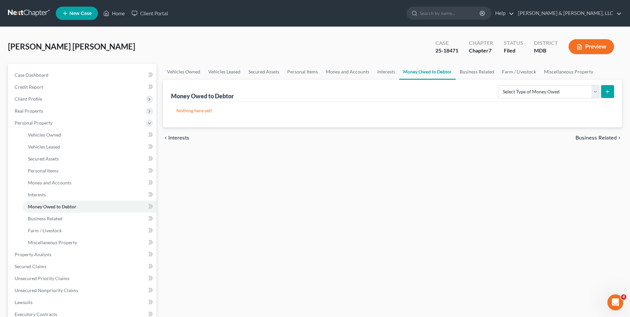
click at [587, 139] on span "Business Related" at bounding box center [595, 137] width 41 height 5
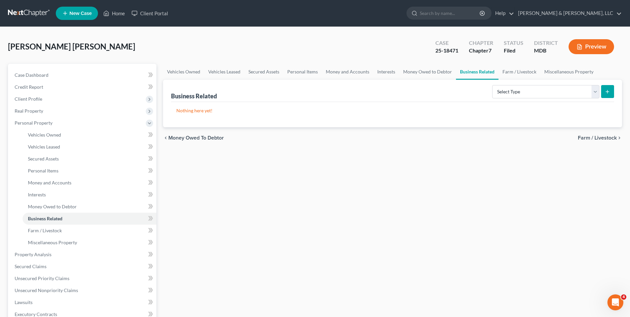
drag, startPoint x: 586, startPoint y: 140, endPoint x: 583, endPoint y: 139, distance: 3.5
click at [583, 139] on span "Farm / Livestock" at bounding box center [596, 137] width 39 height 5
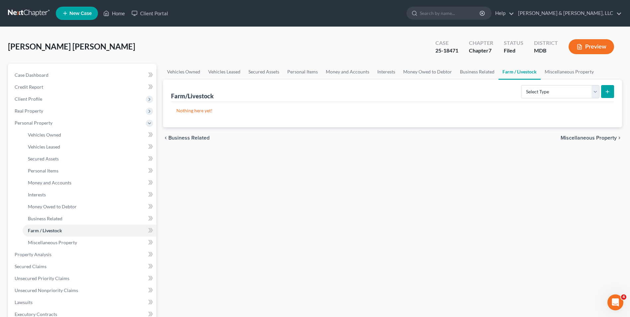
click at [579, 139] on span "Miscellaneous Property" at bounding box center [588, 137] width 56 height 5
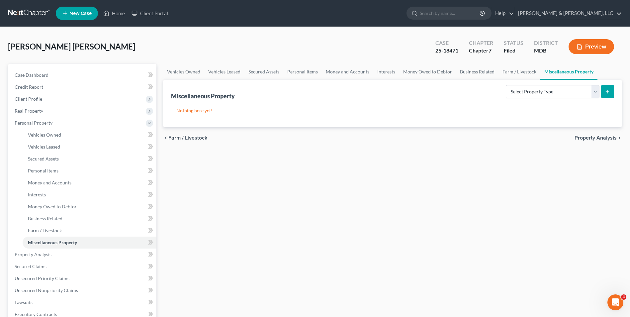
click at [600, 138] on span "Property Analysis" at bounding box center [595, 137] width 42 height 5
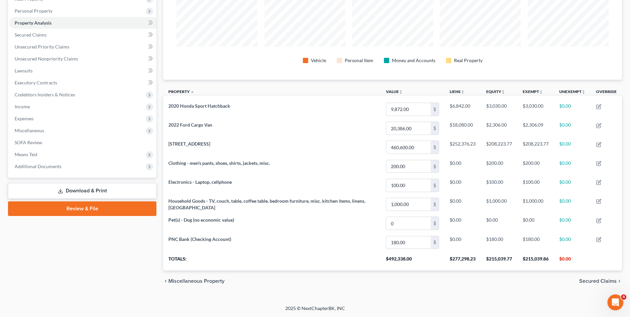
click at [586, 278] on span "Secured Claims" at bounding box center [598, 280] width 38 height 5
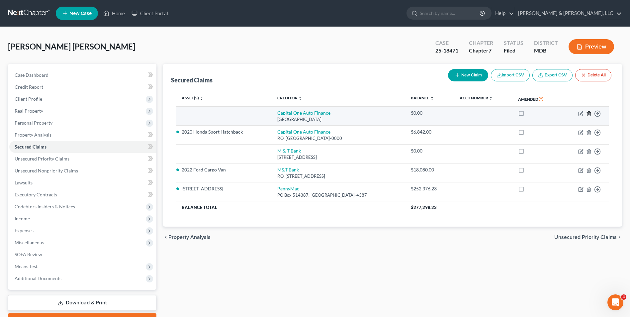
click at [589, 112] on icon "button" at bounding box center [588, 113] width 3 height 4
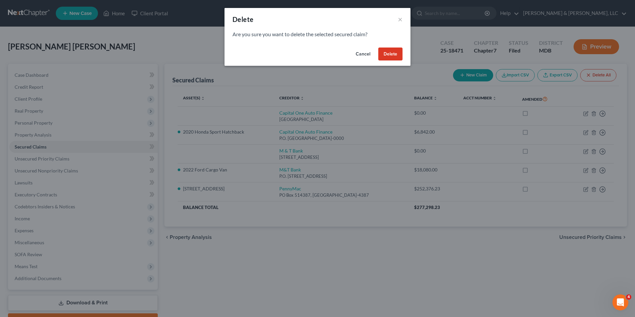
click at [384, 54] on button "Delete" at bounding box center [390, 53] width 24 height 13
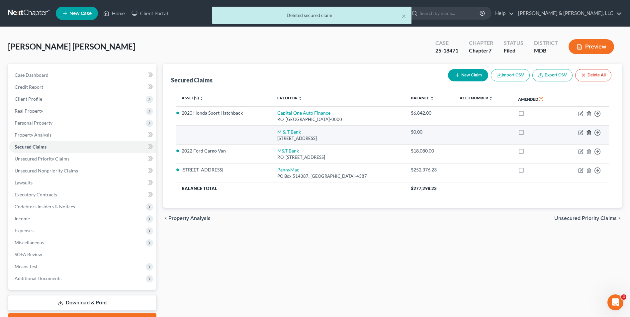
click at [588, 133] on icon "button" at bounding box center [588, 132] width 5 height 5
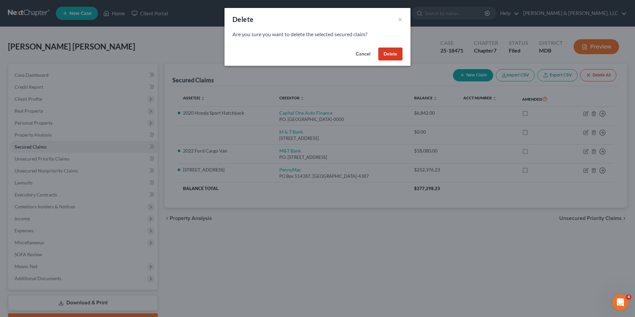
click at [383, 55] on button "Delete" at bounding box center [390, 53] width 24 height 13
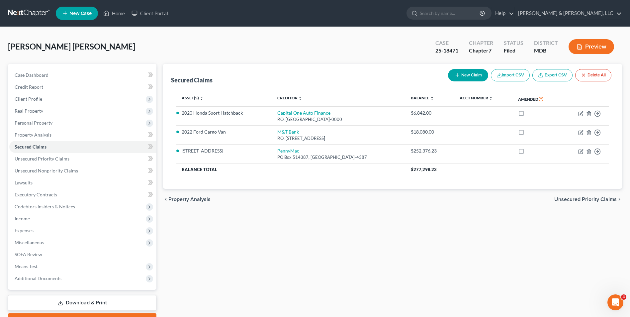
click at [569, 197] on span "Unsecured Priority Claims" at bounding box center [585, 198] width 62 height 5
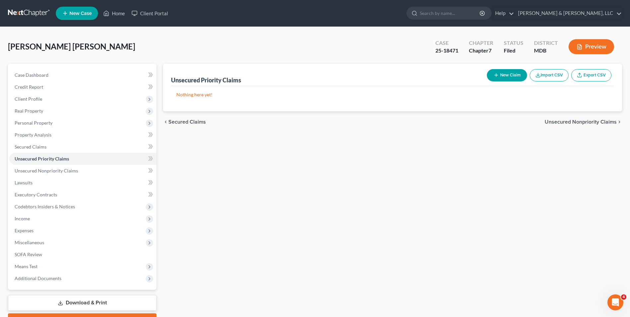
click at [579, 122] on span "Unsecured Nonpriority Claims" at bounding box center [580, 121] width 72 height 5
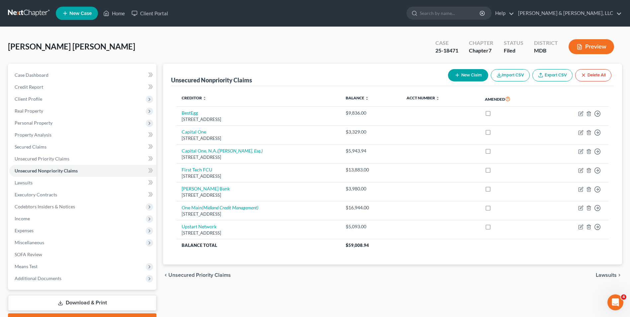
click at [599, 277] on span "Lawsuits" at bounding box center [605, 274] width 21 height 5
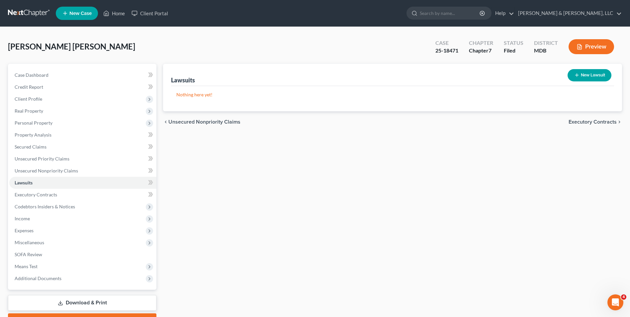
click at [570, 122] on span "Executory Contracts" at bounding box center [592, 121] width 48 height 5
click at [618, 120] on icon "chevron_right" at bounding box center [618, 121] width 5 height 5
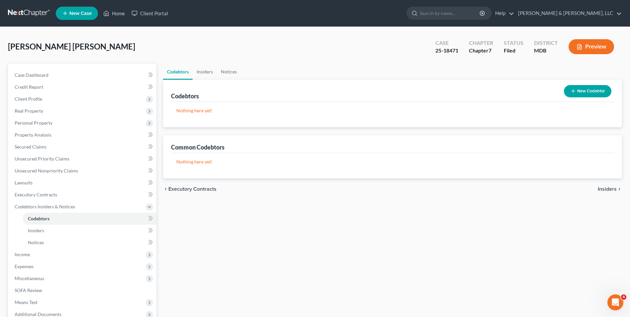
drag, startPoint x: 603, startPoint y: 189, endPoint x: 507, endPoint y: 186, distance: 96.6
click at [601, 189] on span "Insiders" at bounding box center [606, 188] width 19 height 5
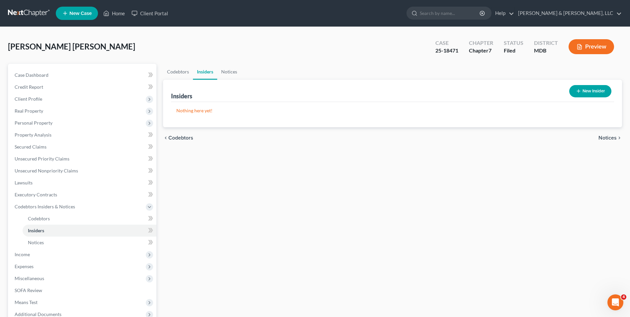
click at [608, 140] on span "Notices" at bounding box center [607, 137] width 18 height 5
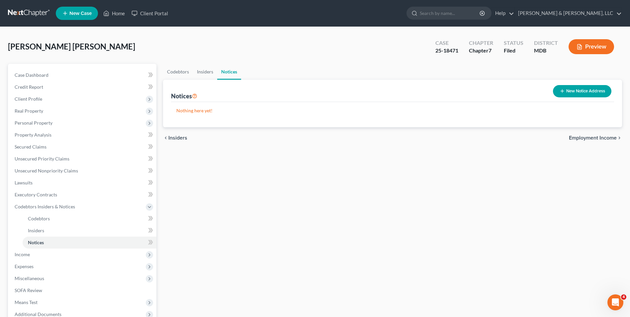
click at [579, 139] on span "Employment Income" at bounding box center [592, 137] width 48 height 5
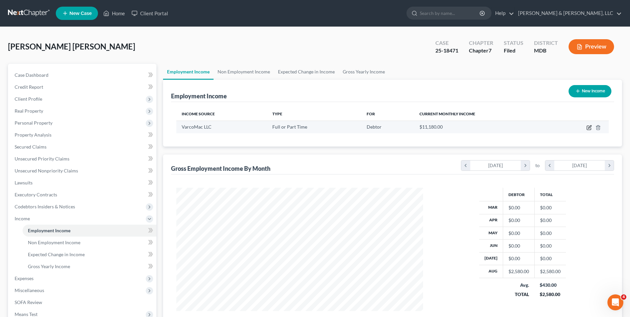
click at [587, 126] on icon "button" at bounding box center [588, 127] width 5 height 5
select select "0"
select select "21"
select select "3"
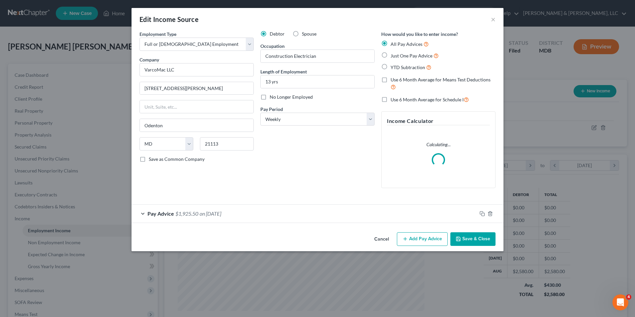
scroll to position [124, 262]
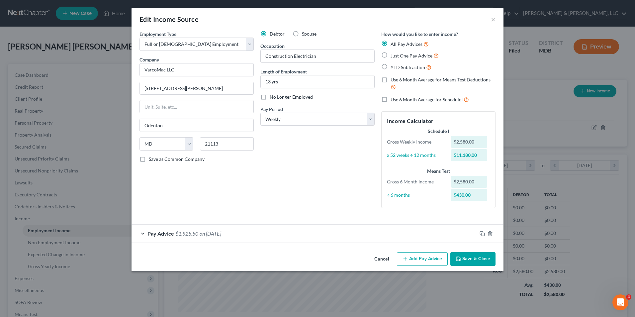
click at [390, 55] on label "Just One Pay Advice" at bounding box center [414, 56] width 48 height 8
click at [393, 55] on input "Just One Pay Advice" at bounding box center [395, 54] width 4 height 4
radio input "true"
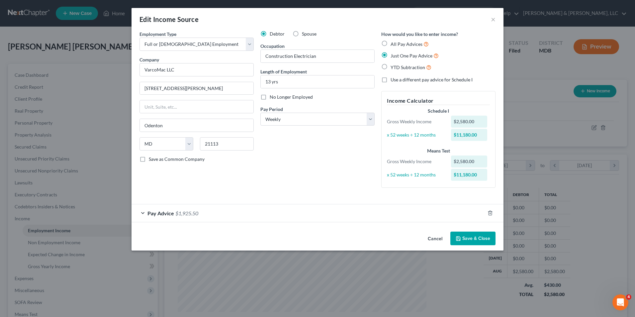
click at [142, 211] on div "Pay Advice $1,925.50" at bounding box center [307, 213] width 353 height 18
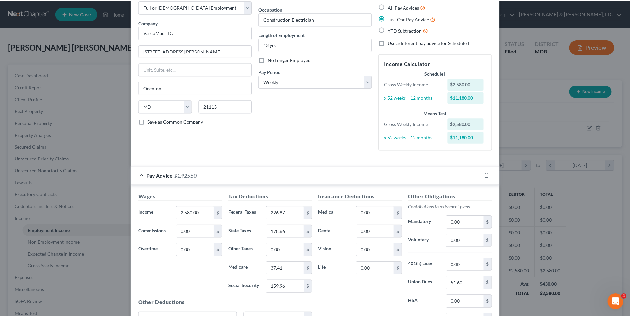
scroll to position [104, 0]
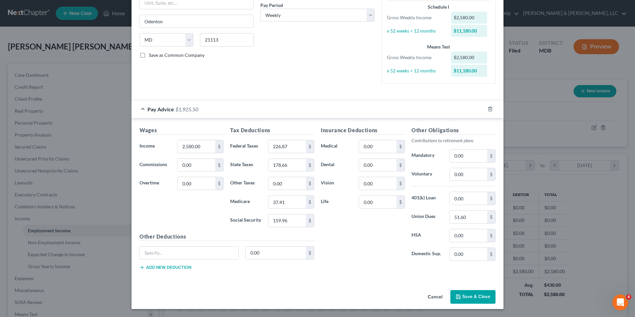
click at [481, 297] on button "Save & Close" at bounding box center [472, 297] width 45 height 14
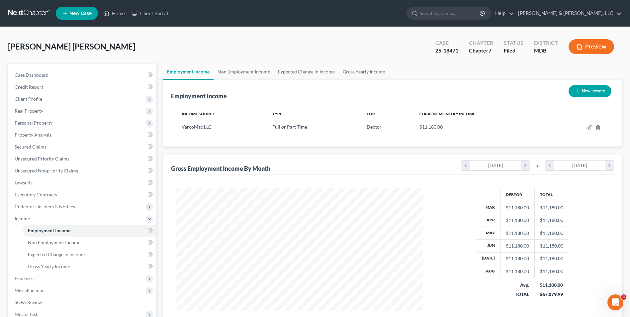
scroll to position [84, 0]
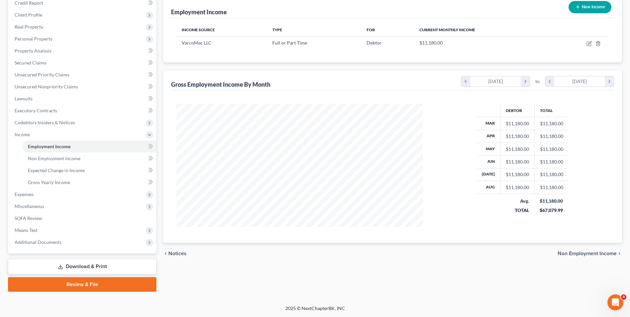
click at [568, 250] on div "chevron_left Notices Non Employment Income chevron_right" at bounding box center [392, 253] width 459 height 21
click at [565, 251] on span "Non Employment Income" at bounding box center [586, 253] width 59 height 5
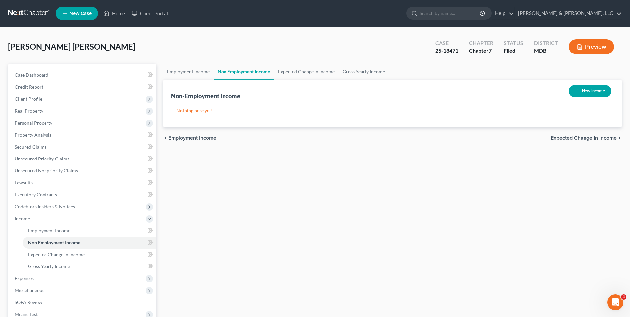
click at [595, 140] on span "Expected Change in Income" at bounding box center [583, 137] width 66 height 5
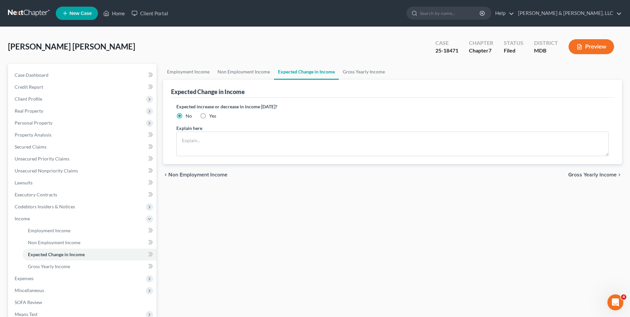
click at [575, 174] on span "Gross Yearly Income" at bounding box center [592, 174] width 48 height 5
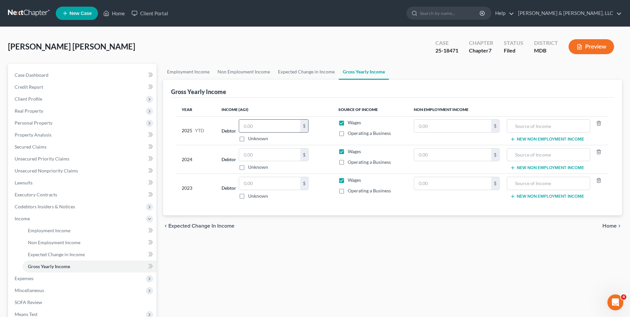
click at [271, 130] on input "text" at bounding box center [269, 125] width 61 height 13
click at [263, 157] on input "text" at bounding box center [269, 154] width 61 height 13
type input "112,932.00"
click at [241, 182] on input "text" at bounding box center [269, 183] width 61 height 13
type input "108,810.00"
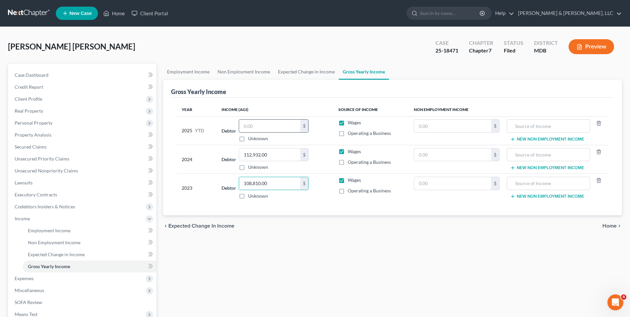
click at [263, 124] on input "text" at bounding box center [269, 125] width 61 height 13
type input "83,617.00"
click at [616, 225] on icon "chevron_right" at bounding box center [618, 225] width 5 height 5
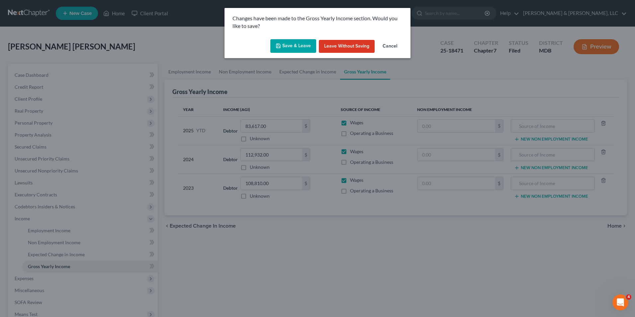
click at [292, 49] on button "Save & Leave" at bounding box center [293, 46] width 46 height 14
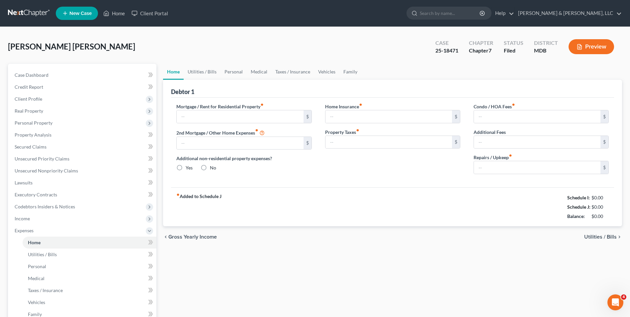
type input "1,858.52"
type input "0.00"
radio input "true"
type input "0.00"
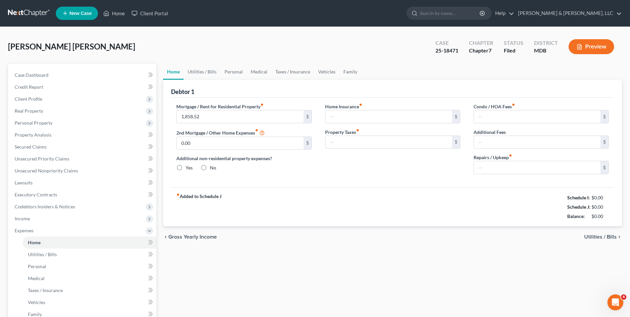
type input "120.00"
type input "0.00"
click at [474, 169] on input "0.00" at bounding box center [537, 167] width 126 height 13
type input "100.00"
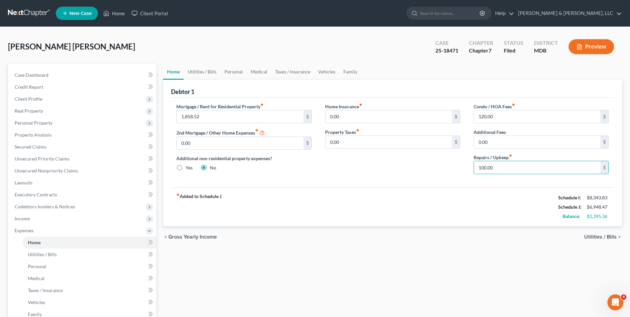
click at [503, 209] on div "fiber_manual_record Added to Schedule J Schedule I: $8,343.83 Schedule J: $6,94…" at bounding box center [392, 206] width 443 height 39
click at [589, 237] on span "Utilities / Bills" at bounding box center [600, 236] width 33 height 5
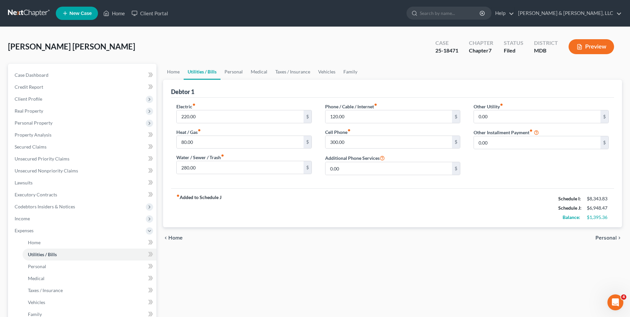
drag, startPoint x: 614, startPoint y: 236, endPoint x: 601, endPoint y: 236, distance: 12.9
click at [614, 236] on span "Personal" at bounding box center [605, 237] width 21 height 5
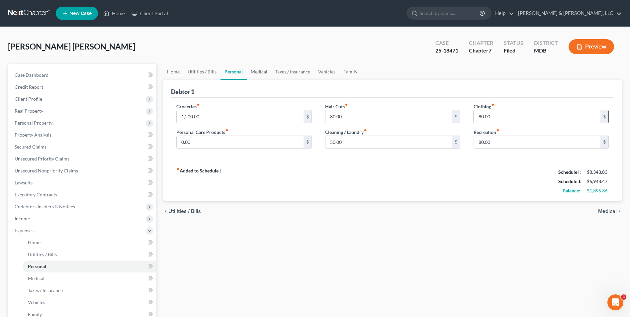
click at [475, 120] on input "80.00" at bounding box center [537, 116] width 126 height 13
drag, startPoint x: 475, startPoint y: 117, endPoint x: 456, endPoint y: 126, distance: 21.1
click at [475, 117] on input "80.00" at bounding box center [537, 116] width 126 height 13
click at [330, 117] on input "80.00" at bounding box center [388, 116] width 126 height 13
click at [328, 119] on input "80.00" at bounding box center [388, 116] width 126 height 13
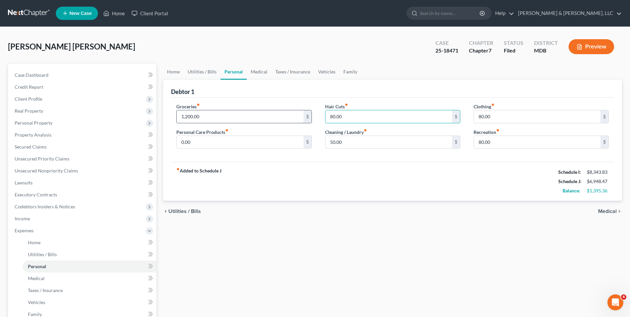
click at [256, 120] on input "1,200.00" at bounding box center [240, 116] width 126 height 13
click at [329, 118] on input "80.00" at bounding box center [388, 116] width 126 height 13
type input "100.00"
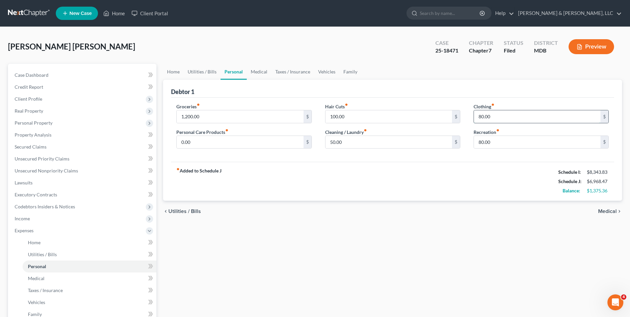
click at [478, 119] on input "80.00" at bounding box center [537, 116] width 126 height 13
click at [478, 117] on input "80.00" at bounding box center [537, 116] width 126 height 13
type input "200.00"
click at [208, 139] on input "0.00" at bounding box center [240, 142] width 126 height 13
type input "100.00"
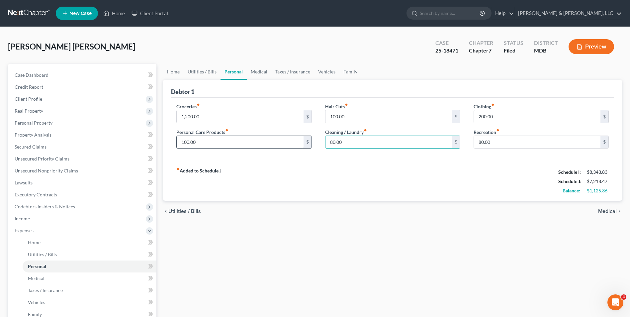
type input "80.00"
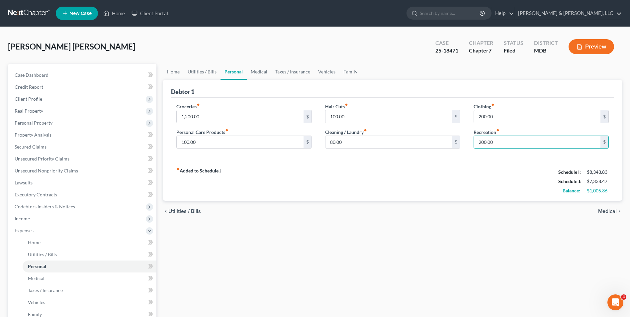
type input "200.00"
click at [606, 208] on span "Medical" at bounding box center [607, 210] width 19 height 5
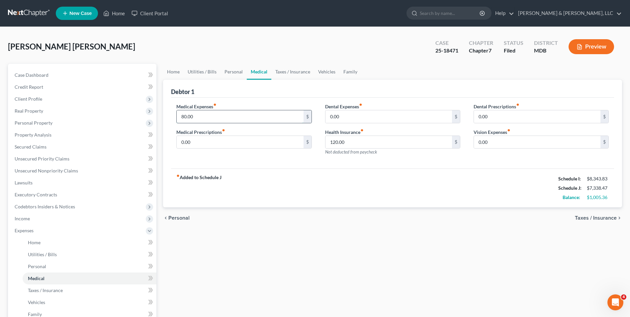
click at [199, 115] on input "80.00" at bounding box center [240, 116] width 126 height 13
type input "200.00"
type input "100.00"
click at [404, 145] on input "120.00" at bounding box center [388, 142] width 126 height 13
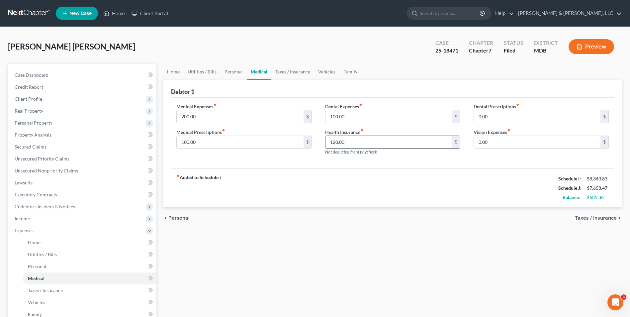
drag, startPoint x: 329, startPoint y: 143, endPoint x: 380, endPoint y: 147, distance: 51.3
click at [382, 147] on input "120.00" at bounding box center [388, 142] width 126 height 13
type input "100.00"
click at [582, 218] on span "Taxes / Insurance" at bounding box center [595, 217] width 42 height 5
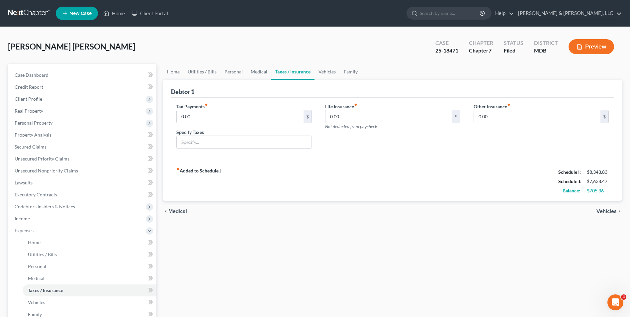
click at [599, 211] on span "Vehicles" at bounding box center [606, 210] width 20 height 5
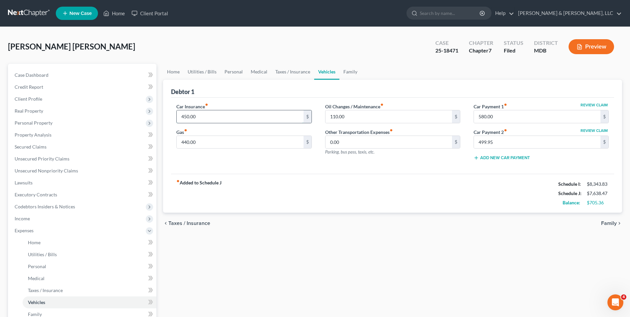
click at [277, 113] on input "450.00" at bounding box center [240, 116] width 126 height 13
click at [329, 119] on input "110.00" at bounding box center [388, 116] width 126 height 13
type input "200.00"
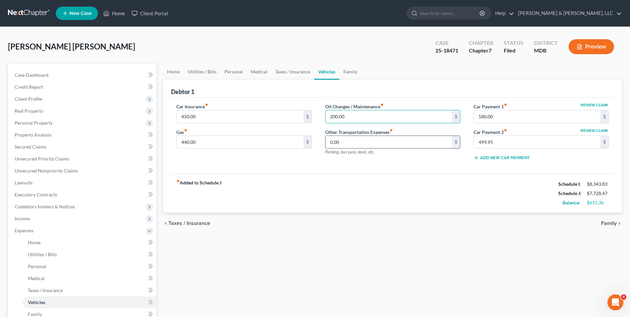
click at [328, 143] on input "0.00" at bounding box center [388, 142] width 126 height 13
click at [328, 142] on input "0.00" at bounding box center [388, 142] width 126 height 13
click at [329, 142] on input "0.00" at bounding box center [388, 142] width 126 height 13
type input "50.00"
click at [182, 141] on input "440.00" at bounding box center [240, 142] width 126 height 13
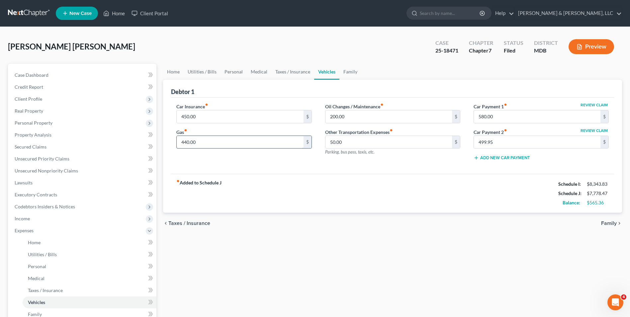
click at [182, 141] on input "440.00" at bounding box center [240, 142] width 126 height 13
type input "600.00"
click at [606, 223] on span "Family" at bounding box center [609, 222] width 16 height 5
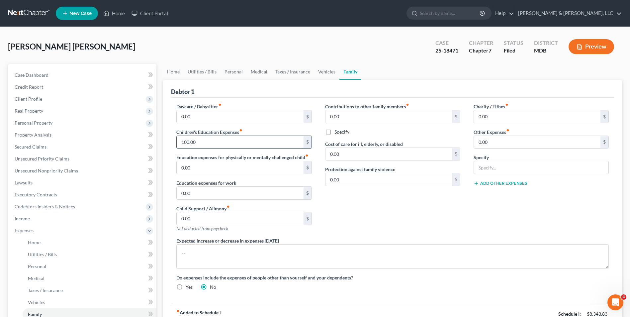
click at [179, 142] on input "100.00" at bounding box center [240, 142] width 126 height 13
type input "200.00"
click at [386, 223] on div "Contributions to other family members fiber_manual_record 0.00 $ Specify Cost o…" at bounding box center [392, 170] width 148 height 134
drag, startPoint x: 47, startPoint y: 239, endPoint x: 152, endPoint y: 186, distance: 118.3
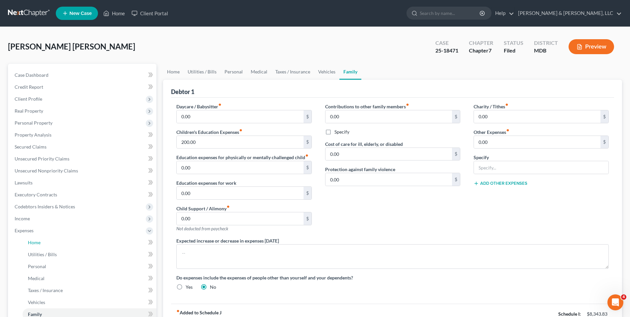
click at [47, 239] on link "Home" at bounding box center [90, 242] width 134 height 12
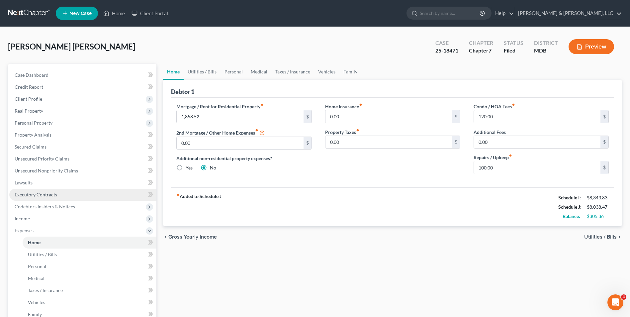
drag, startPoint x: 65, startPoint y: 217, endPoint x: 135, endPoint y: 192, distance: 74.7
click at [67, 216] on span "Income" at bounding box center [82, 218] width 147 height 12
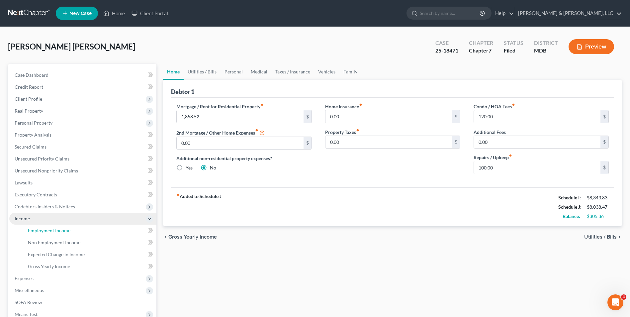
drag, startPoint x: 89, startPoint y: 231, endPoint x: 112, endPoint y: 221, distance: 24.4
click at [90, 230] on link "Employment Income" at bounding box center [90, 230] width 134 height 12
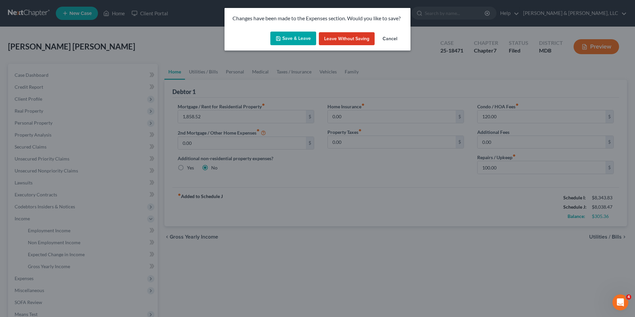
click at [302, 42] on button "Save & Leave" at bounding box center [293, 39] width 46 height 14
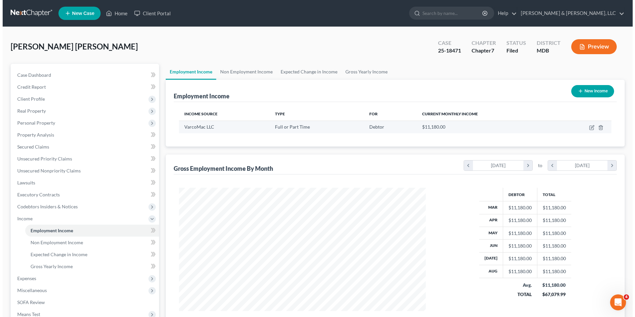
scroll to position [123, 260]
click at [589, 128] on icon "button" at bounding box center [588, 127] width 5 height 5
select select "0"
select select "21"
select select "3"
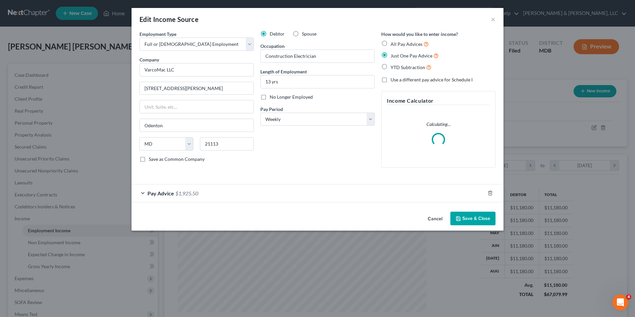
scroll to position [124, 262]
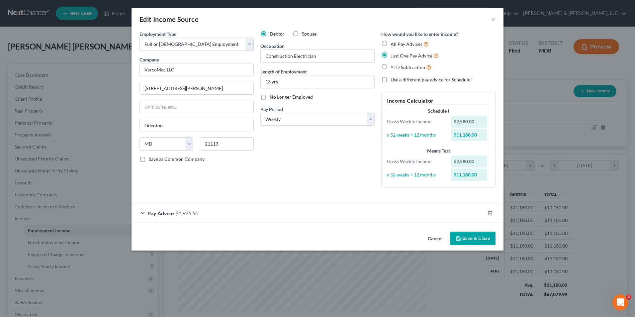
click at [143, 212] on div "Pay Advice $1,925.50" at bounding box center [307, 213] width 353 height 18
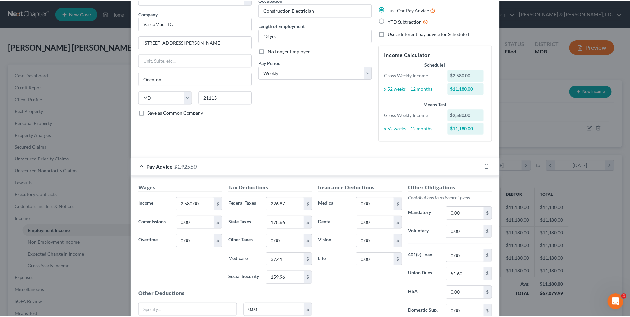
scroll to position [104, 0]
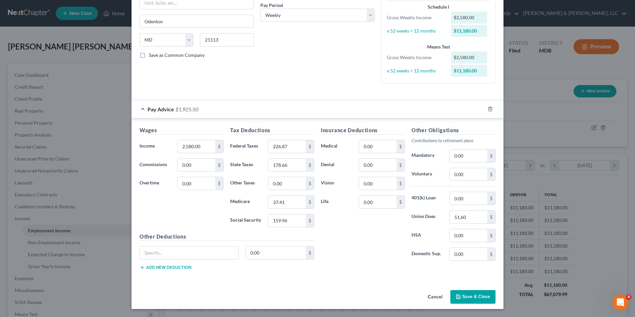
drag, startPoint x: 483, startPoint y: 296, endPoint x: 465, endPoint y: 290, distance: 19.2
click at [483, 296] on button "Save & Close" at bounding box center [472, 297] width 45 height 14
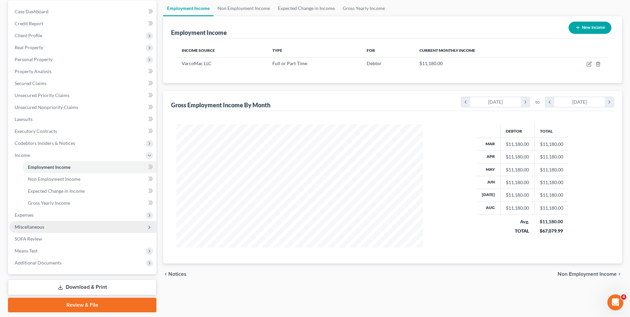
scroll to position [66, 0]
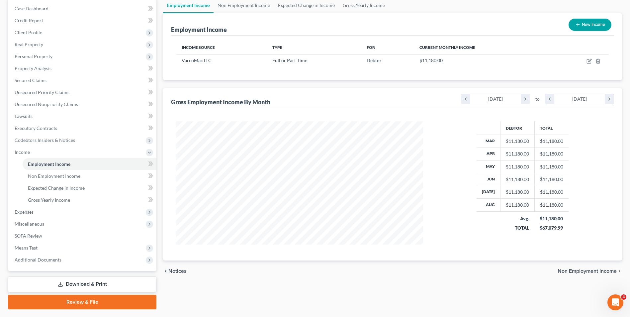
drag, startPoint x: 86, startPoint y: 211, endPoint x: 173, endPoint y: 195, distance: 88.7
click at [88, 210] on span "Expenses" at bounding box center [82, 212] width 147 height 12
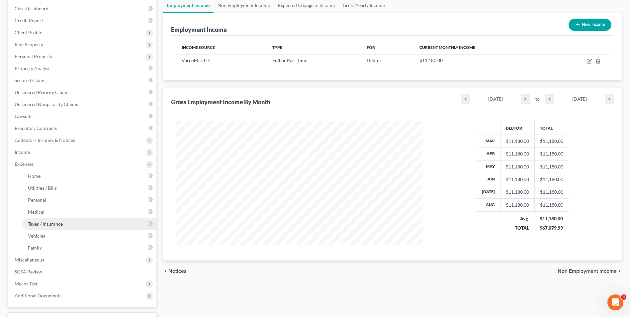
click at [88, 223] on link "Taxes / Insurance" at bounding box center [90, 224] width 134 height 12
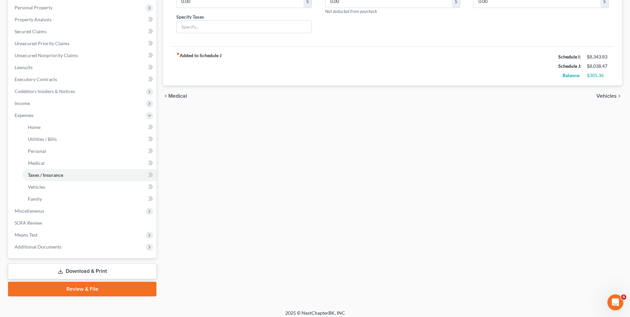
scroll to position [120, 0]
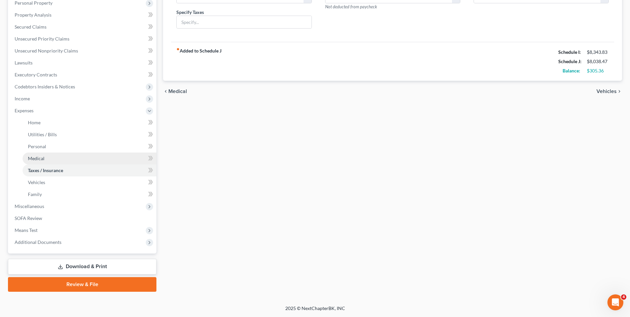
click at [95, 159] on link "Medical" at bounding box center [90, 158] width 134 height 12
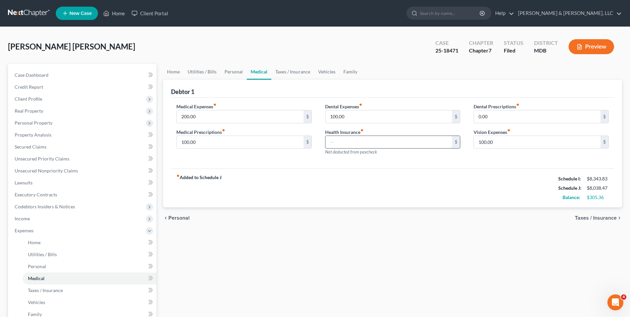
click at [333, 142] on input "text" at bounding box center [388, 142] width 126 height 13
type input "120.00"
click at [212, 147] on input "100.00" at bounding box center [240, 142] width 126 height 13
click at [184, 143] on input "100.00" at bounding box center [240, 142] width 126 height 13
type input "150.00"
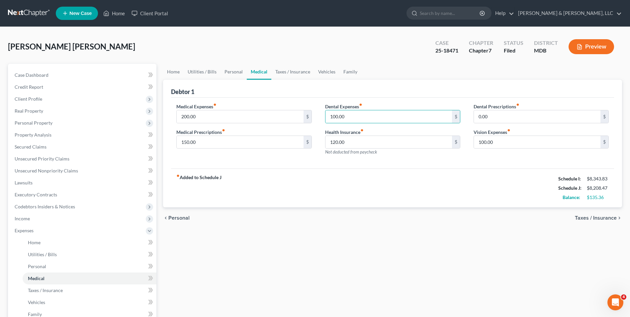
drag, startPoint x: 373, startPoint y: 155, endPoint x: 340, endPoint y: 153, distance: 33.2
click at [371, 155] on div "Health Insurance fiber_manual_record 120.00 $ Not deducted from paycheck" at bounding box center [392, 141] width 135 height 27
click at [62, 241] on link "Home" at bounding box center [90, 242] width 134 height 12
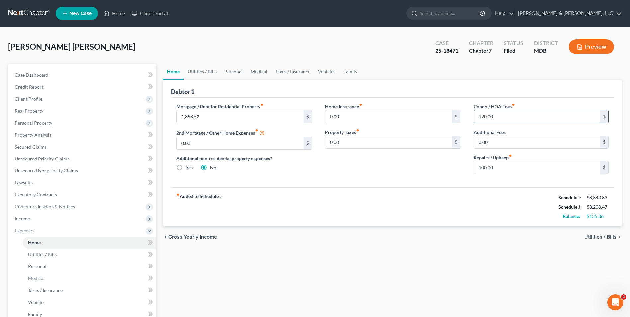
click at [484, 119] on input "120.00" at bounding box center [537, 116] width 126 height 13
type input "125.00"
click at [480, 169] on input "100.00" at bounding box center [537, 167] width 126 height 13
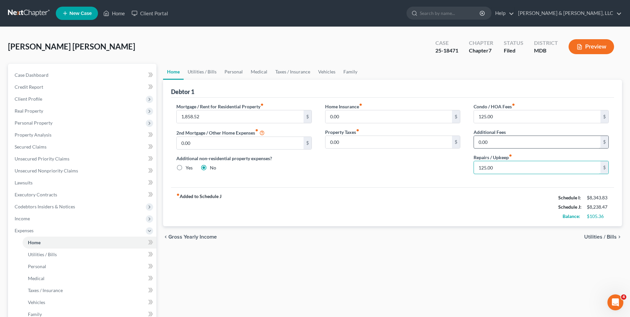
type input "125.00"
click at [601, 238] on span "Utilities / Bills" at bounding box center [600, 236] width 33 height 5
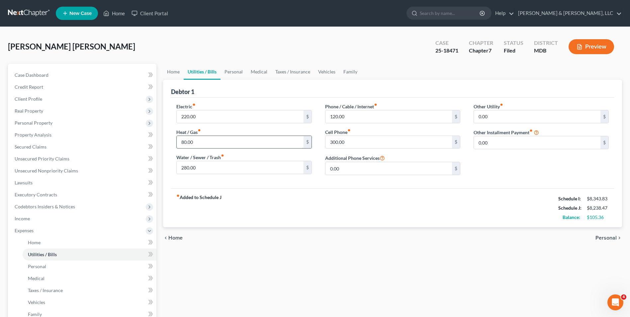
click at [232, 145] on input "80.00" at bounding box center [240, 142] width 126 height 13
type input "100.00"
click at [334, 117] on input "120.00" at bounding box center [388, 116] width 126 height 13
click at [597, 236] on span "Personal" at bounding box center [605, 237] width 21 height 5
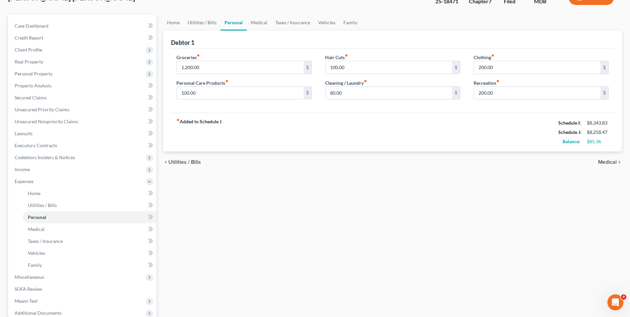
scroll to position [120, 0]
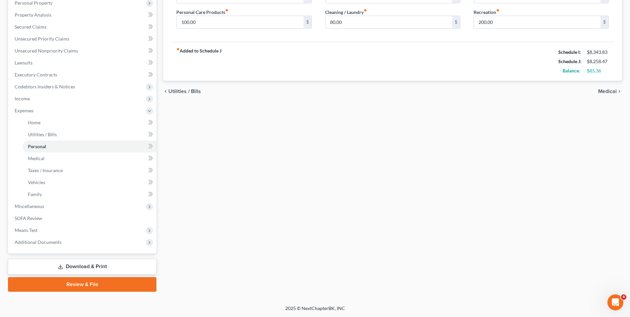
click at [605, 91] on span "Medical" at bounding box center [607, 91] width 19 height 5
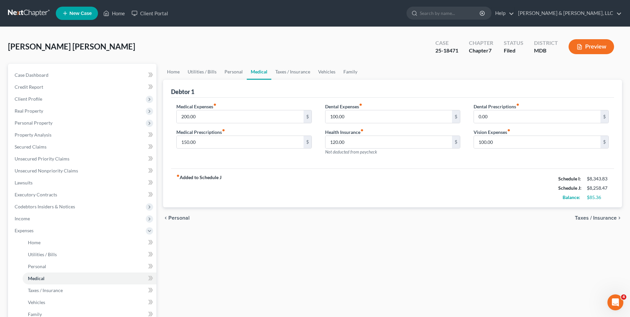
click at [591, 221] on div "chevron_left Personal Taxes / Insurance chevron_right" at bounding box center [392, 217] width 459 height 21
click at [590, 219] on span "Taxes / Insurance" at bounding box center [595, 217] width 42 height 5
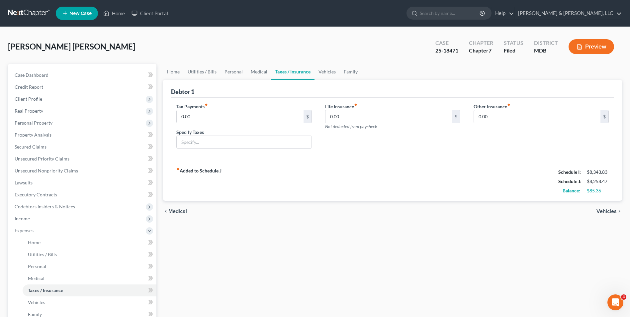
click at [598, 209] on span "Vehicles" at bounding box center [606, 210] width 20 height 5
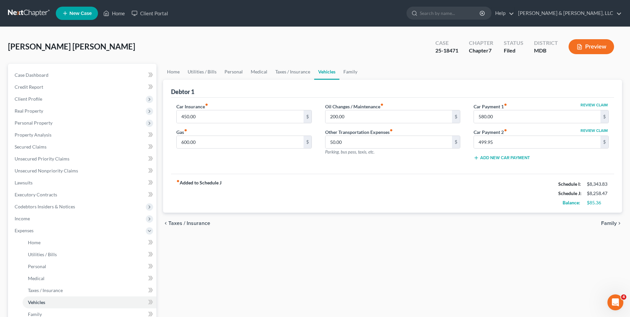
click at [611, 223] on span "Family" at bounding box center [609, 222] width 16 height 5
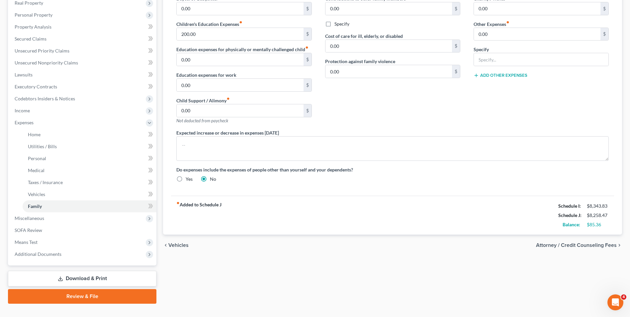
scroll to position [120, 0]
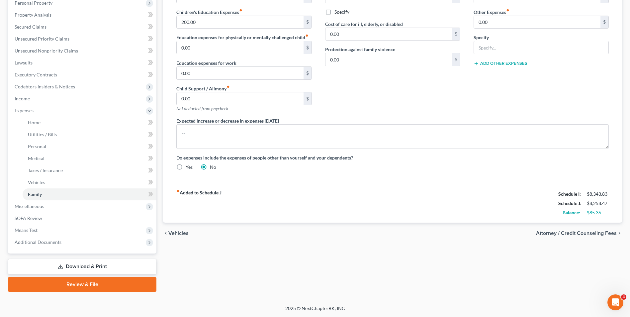
click at [546, 234] on span "Attorney / Credit Counseling Fees" at bounding box center [576, 232] width 81 height 5
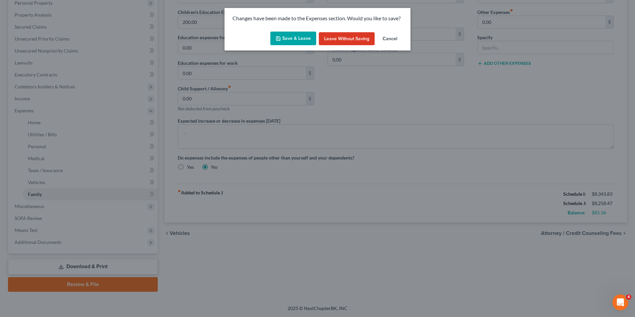
drag, startPoint x: 300, startPoint y: 40, endPoint x: 312, endPoint y: 47, distance: 14.4
click at [300, 40] on button "Save & Leave" at bounding box center [293, 39] width 46 height 14
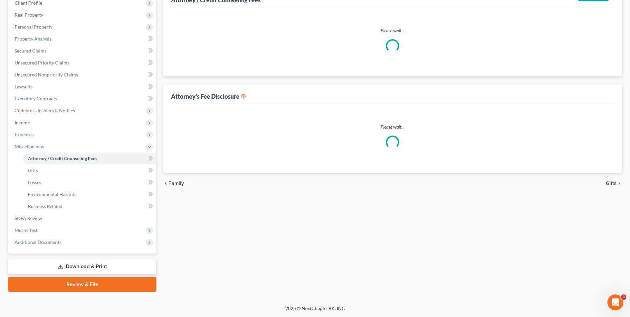
scroll to position [25, 0]
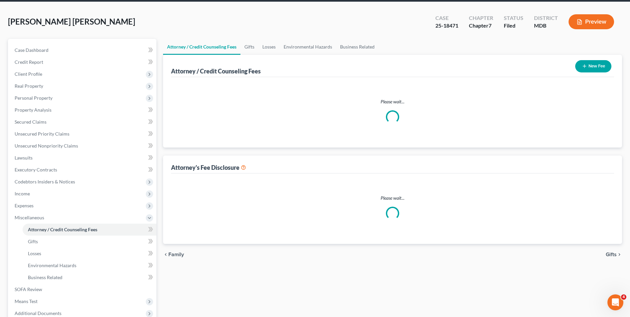
select select "1"
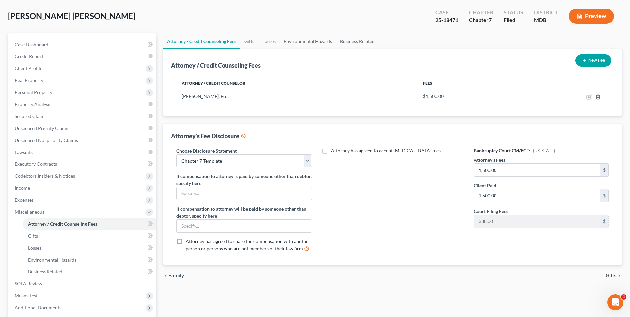
scroll to position [96, 0]
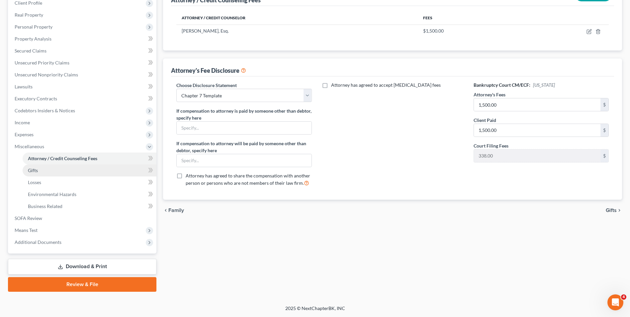
click at [59, 168] on link "Gifts" at bounding box center [90, 170] width 134 height 12
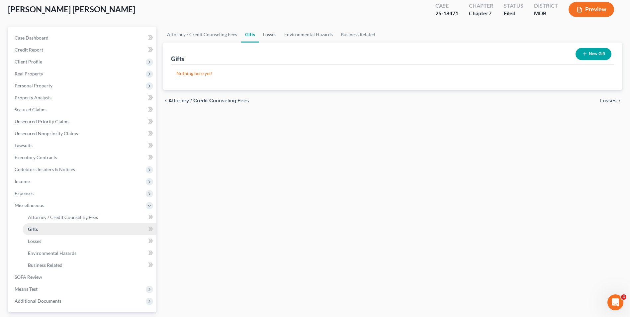
scroll to position [96, 0]
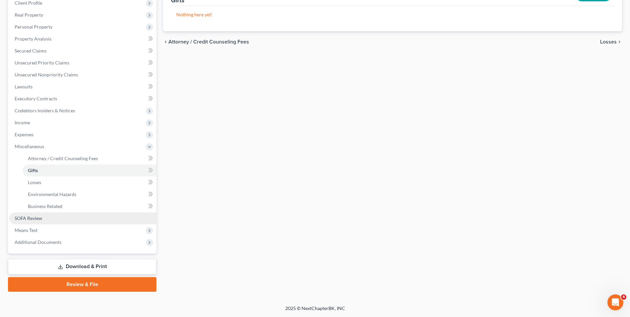
click at [46, 215] on link "SOFA Review" at bounding box center [82, 218] width 147 height 12
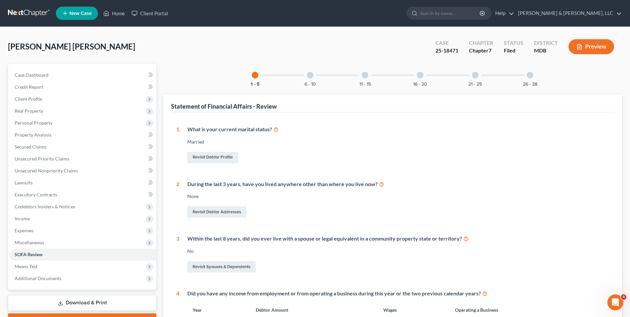
click at [309, 73] on div at bounding box center [310, 75] width 7 height 7
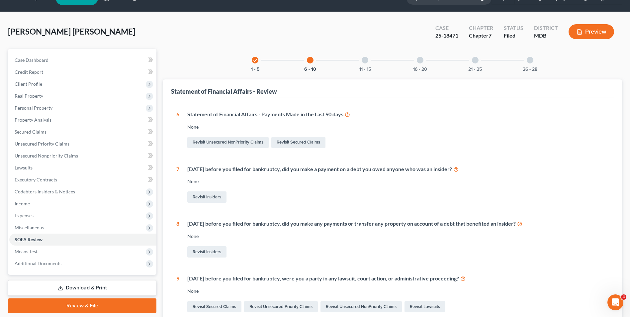
scroll to position [4, 0]
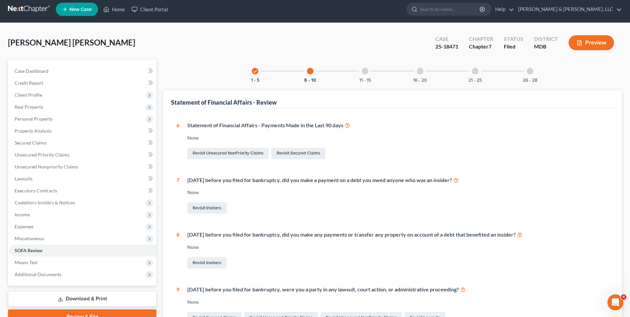
click at [367, 72] on div at bounding box center [364, 71] width 7 height 7
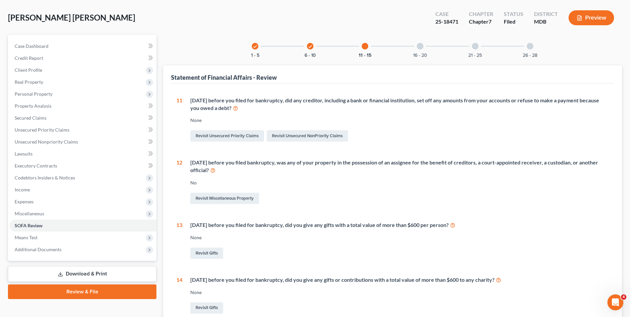
scroll to position [19, 0]
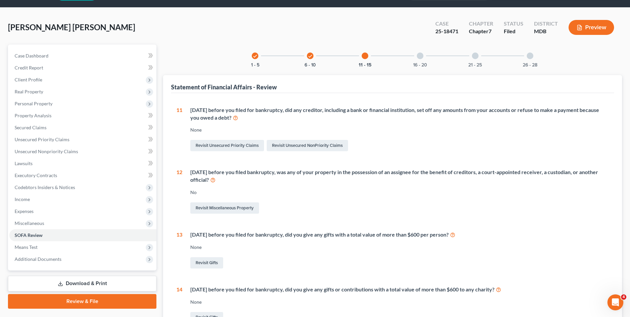
click at [422, 56] on div at bounding box center [419, 55] width 7 height 7
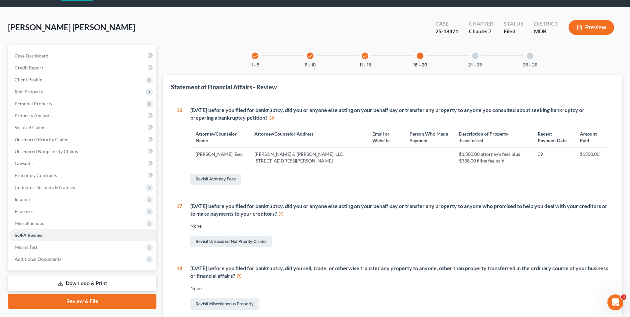
click at [477, 58] on div "21 - 25" at bounding box center [475, 55] width 23 height 23
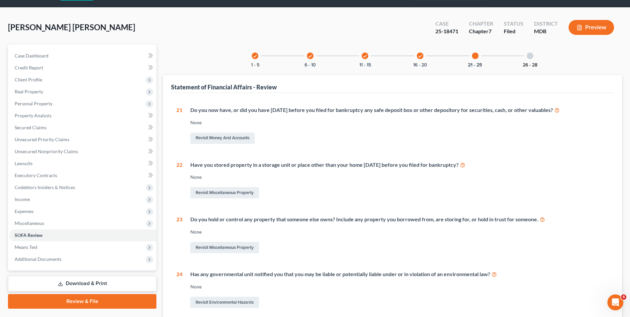
drag, startPoint x: 529, startPoint y: 55, endPoint x: 522, endPoint y: 65, distance: 11.2
click at [529, 56] on div at bounding box center [529, 55] width 7 height 7
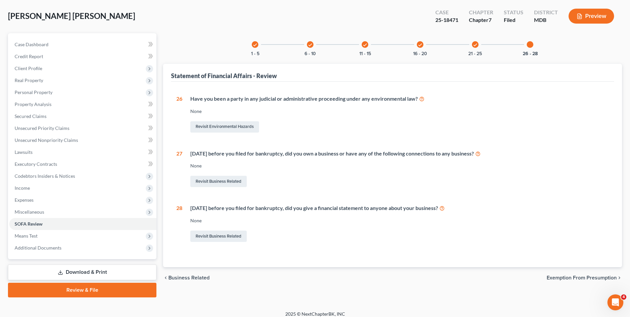
scroll to position [36, 0]
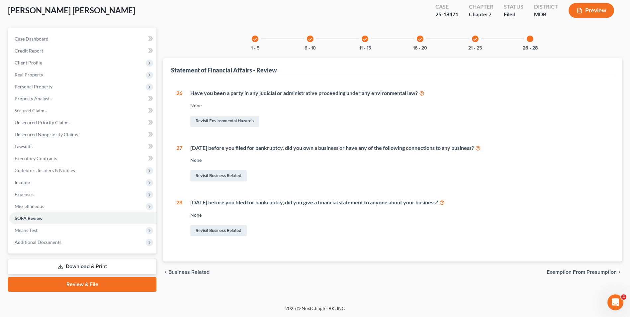
drag, startPoint x: 574, startPoint y: 272, endPoint x: 495, endPoint y: 220, distance: 94.9
click at [574, 272] on span "Exemption from Presumption" at bounding box center [581, 271] width 70 height 5
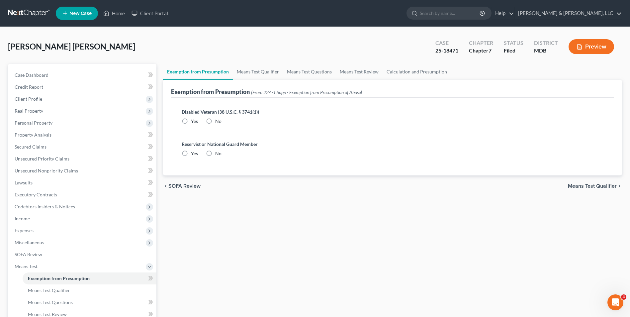
click at [215, 121] on label "No" at bounding box center [218, 121] width 6 height 7
click at [218, 121] on input "No" at bounding box center [220, 120] width 4 height 4
radio input "true"
click at [215, 153] on label "No" at bounding box center [218, 153] width 6 height 7
click at [218, 153] on input "No" at bounding box center [220, 152] width 4 height 4
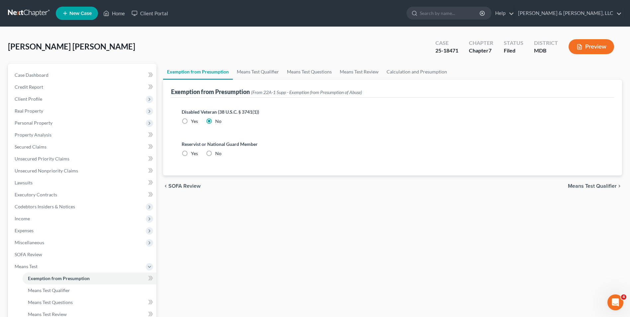
radio input "true"
click at [599, 184] on span "Means Test Qualifier" at bounding box center [591, 185] width 49 height 5
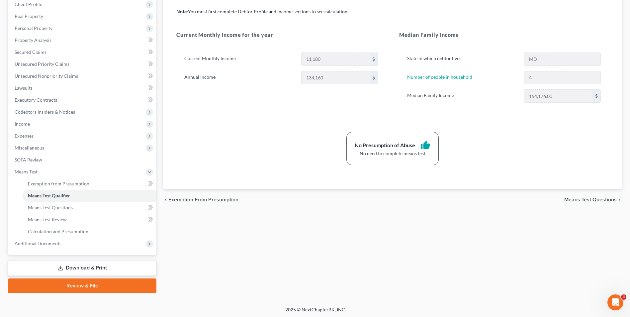
scroll to position [96, 0]
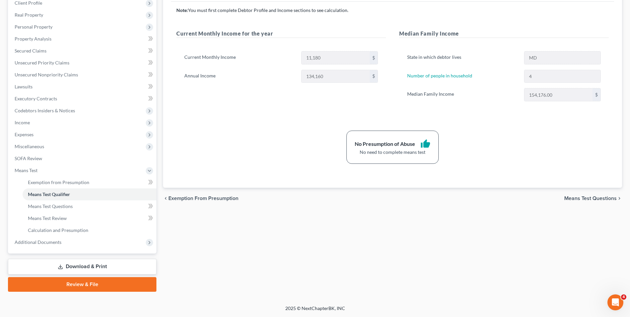
click at [83, 264] on link "Download & Print" at bounding box center [82, 267] width 148 height 16
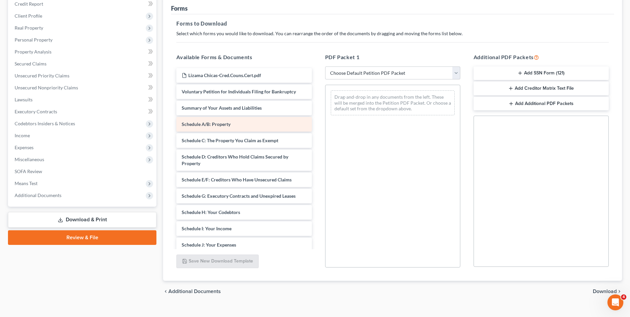
scroll to position [93, 0]
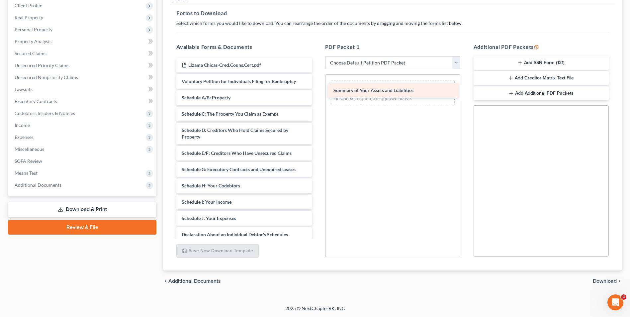
drag, startPoint x: 252, startPoint y: 99, endPoint x: 404, endPoint y: 91, distance: 151.8
click at [317, 91] on div "Summary of Your Assets and Liabilities Lizama Chicas-Cred.Couns.Cert.pdf Volunt…" at bounding box center [244, 220] width 146 height 324
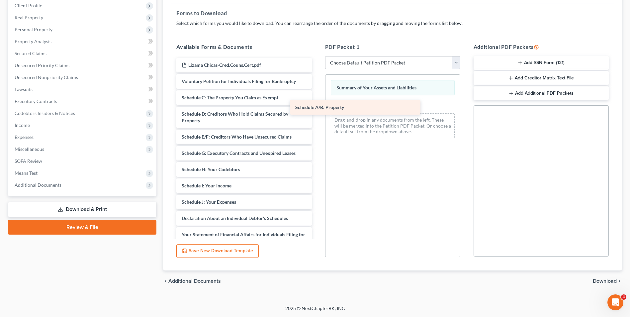
drag, startPoint x: 274, startPoint y: 94, endPoint x: 441, endPoint y: 102, distance: 166.8
click at [317, 102] on div "Schedule A/B: Property Lizama Chicas-Cred.Couns.Cert.pdf Voluntary Petition for…" at bounding box center [244, 212] width 146 height 308
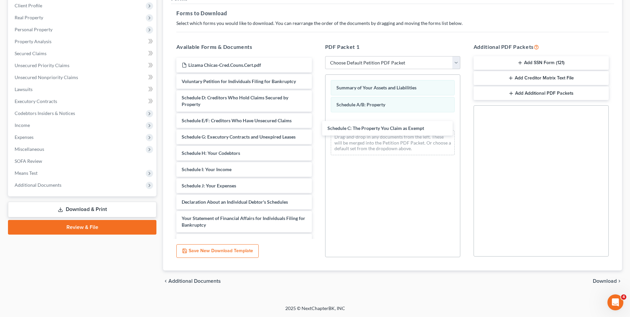
drag, startPoint x: 258, startPoint y: 96, endPoint x: 358, endPoint y: 114, distance: 102.2
click at [317, 120] on div "Schedule C: The Property You Claim as Exempt Lizama Chicas-Cred.Couns.Cert.pdf …" at bounding box center [244, 204] width 146 height 292
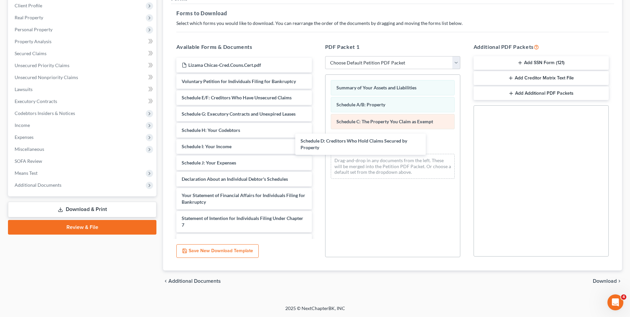
drag, startPoint x: 281, startPoint y: 93, endPoint x: 396, endPoint y: 128, distance: 120.0
click at [317, 134] on div "Schedule D: Creditors Who Hold Claims Secured by Property [PERSON_NAME]-Cred.Co…" at bounding box center [244, 192] width 146 height 269
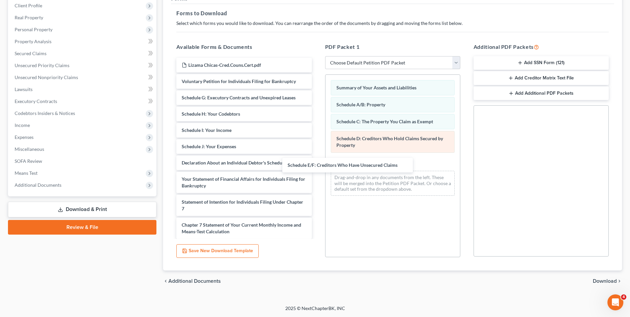
drag, startPoint x: 291, startPoint y: 95, endPoint x: 440, endPoint y: 141, distance: 156.0
click at [317, 150] on div "Schedule E/F: Creditors Who Have Unsecured Claims Lizama Chicas-Cred.Couns.Cert…" at bounding box center [244, 184] width 146 height 253
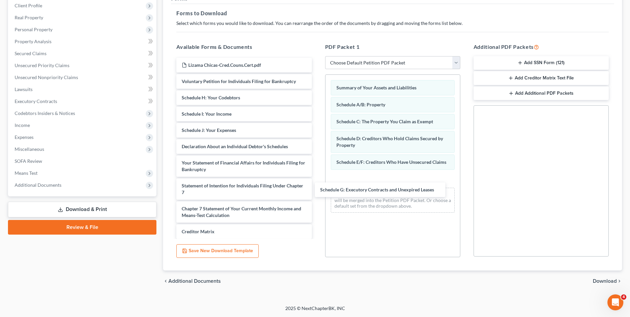
drag, startPoint x: 262, startPoint y: 94, endPoint x: 399, endPoint y: 175, distance: 159.9
click at [317, 183] on div "Schedule G: Executory Contracts and Unexpired Leases Lizama Chicas-Cred.Couns.C…" at bounding box center [244, 176] width 146 height 236
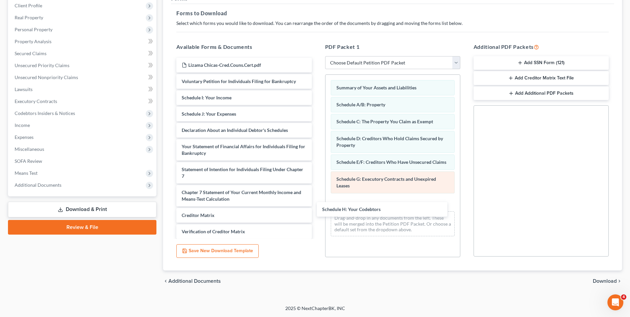
drag, startPoint x: 267, startPoint y: 95, endPoint x: 421, endPoint y: 183, distance: 177.0
click at [317, 197] on div "Schedule H: Your Codebtors [PERSON_NAME]-Cred.Couns.Cert.pdf Voluntary Petition…" at bounding box center [244, 168] width 146 height 220
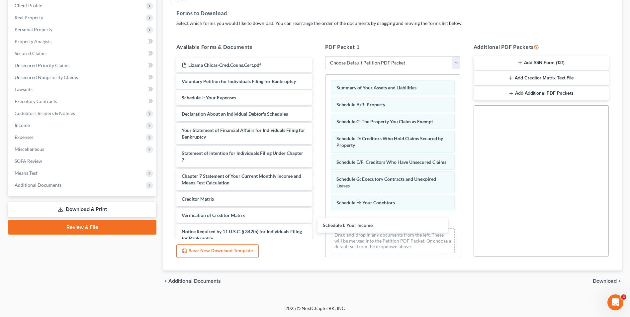
drag, startPoint x: 273, startPoint y: 99, endPoint x: 452, endPoint y: 199, distance: 205.4
click at [317, 225] on div "Schedule I: Your Income Lizama Chicas-Cred.Couns.Cert.pdf Voluntary Petition fo…" at bounding box center [244, 160] width 146 height 204
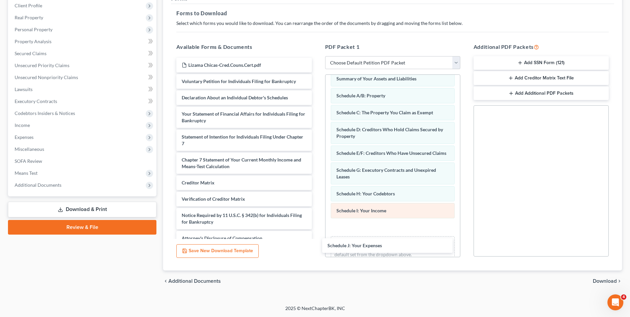
drag, startPoint x: 218, startPoint y: 98, endPoint x: 397, endPoint y: 218, distance: 215.5
click at [317, 228] on div "Schedule J: Your Expenses [PERSON_NAME]-Cred.Couns.Cert.pdf Voluntary Petition …" at bounding box center [244, 152] width 146 height 188
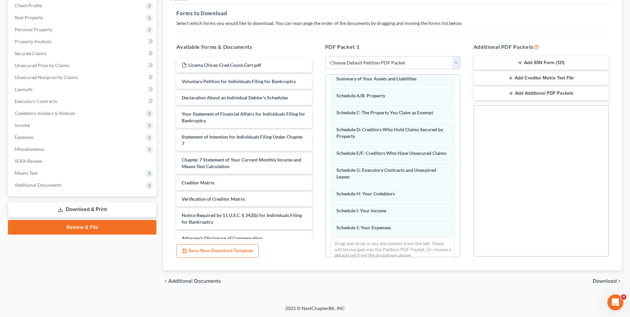
scroll to position [26, 0]
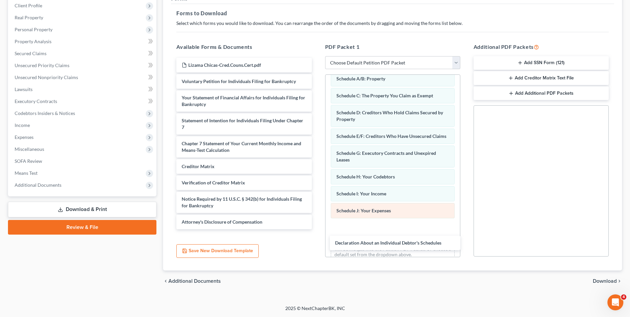
drag, startPoint x: 255, startPoint y: 98, endPoint x: 400, endPoint y: 217, distance: 187.9
click at [317, 229] on div "Declaration About an Individual Debtor's Schedules Lizama Chicas-Cred.Couns.Cer…" at bounding box center [244, 143] width 146 height 171
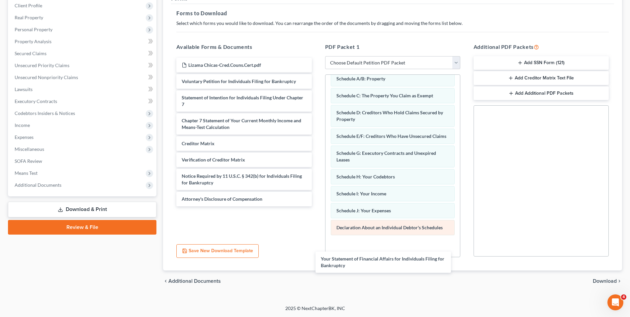
drag, startPoint x: 259, startPoint y: 99, endPoint x: 430, endPoint y: 238, distance: 221.1
click at [317, 206] on div "Your Statement of Financial Affairs for Individuals Filing for Bankruptcy [PERS…" at bounding box center [244, 132] width 146 height 148
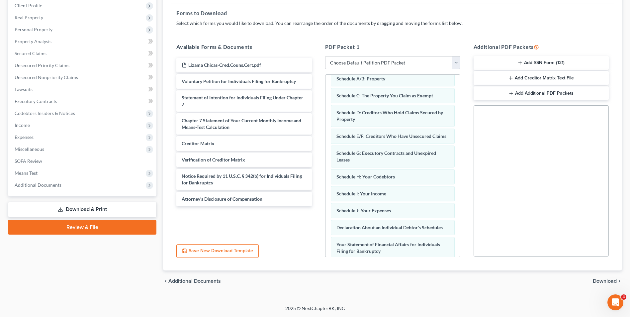
scroll to position [66, 0]
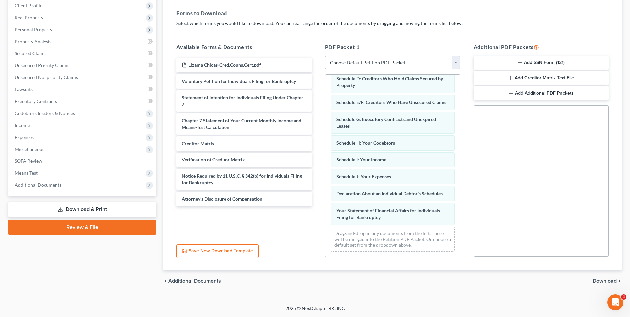
click at [547, 92] on button "Add Additional PDF Packets" at bounding box center [540, 93] width 135 height 14
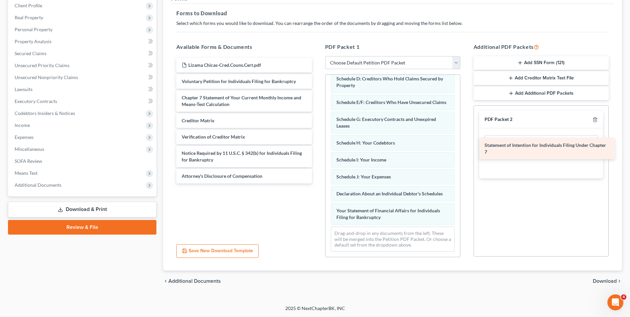
drag, startPoint x: 228, startPoint y: 98, endPoint x: 516, endPoint y: 139, distance: 291.0
click at [317, 142] on div "Statement of Intention for Individuals Filing Under Chapter 7 Lizama Chicas-Cre…" at bounding box center [244, 120] width 146 height 125
click at [511, 95] on icon "button" at bounding box center [510, 93] width 5 height 5
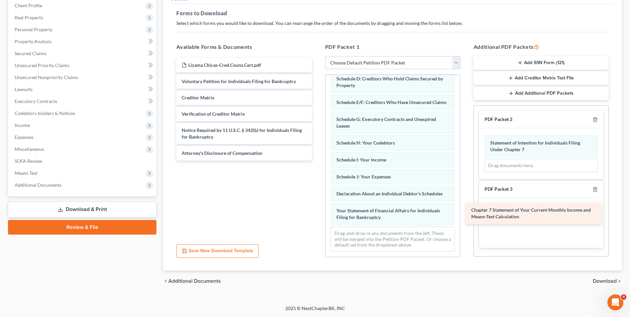
drag, startPoint x: 230, startPoint y: 98, endPoint x: 519, endPoint y: 210, distance: 310.4
click at [317, 160] on div "Chapter 7 Statement of Your Current Monthly Income and Means-Test Calculation L…" at bounding box center [244, 109] width 146 height 103
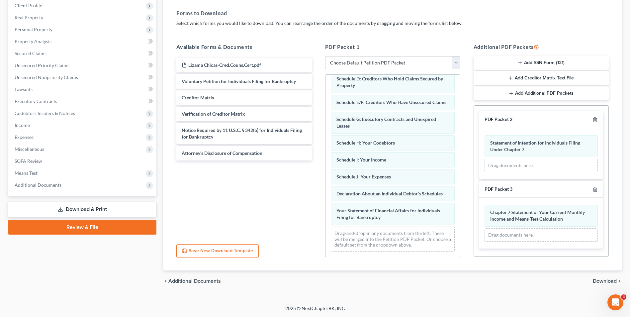
click at [596, 280] on span "Download" at bounding box center [604, 280] width 24 height 5
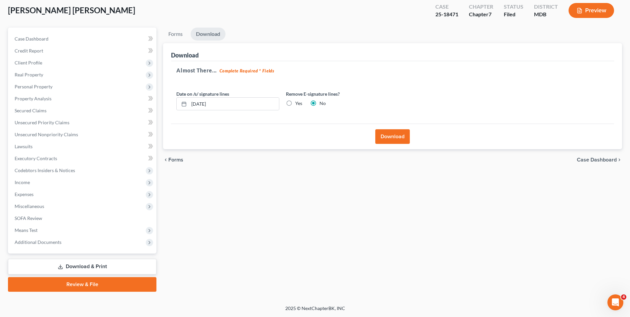
scroll to position [36, 0]
click at [384, 132] on button "Download" at bounding box center [392, 136] width 35 height 15
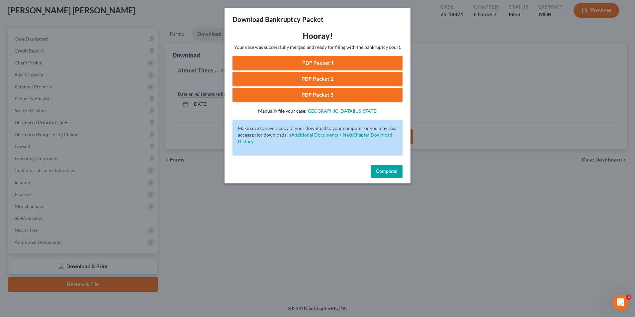
click at [326, 62] on link "PDF Packet 1" at bounding box center [317, 63] width 170 height 15
click at [322, 77] on link "PDF Packet 2" at bounding box center [317, 79] width 170 height 15
click at [318, 90] on link "PDF Packet 3" at bounding box center [317, 95] width 170 height 15
click at [376, 171] on span "Complete!" at bounding box center [386, 171] width 21 height 6
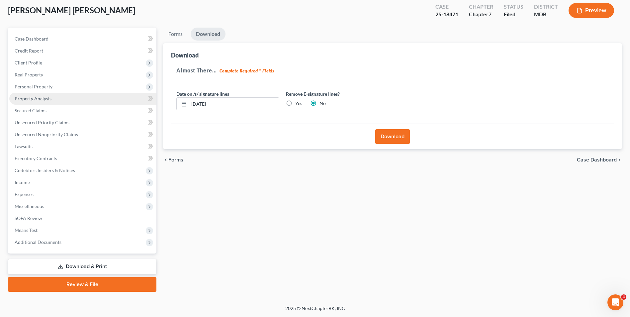
scroll to position [0, 0]
